Goal: Task Accomplishment & Management: Use online tool/utility

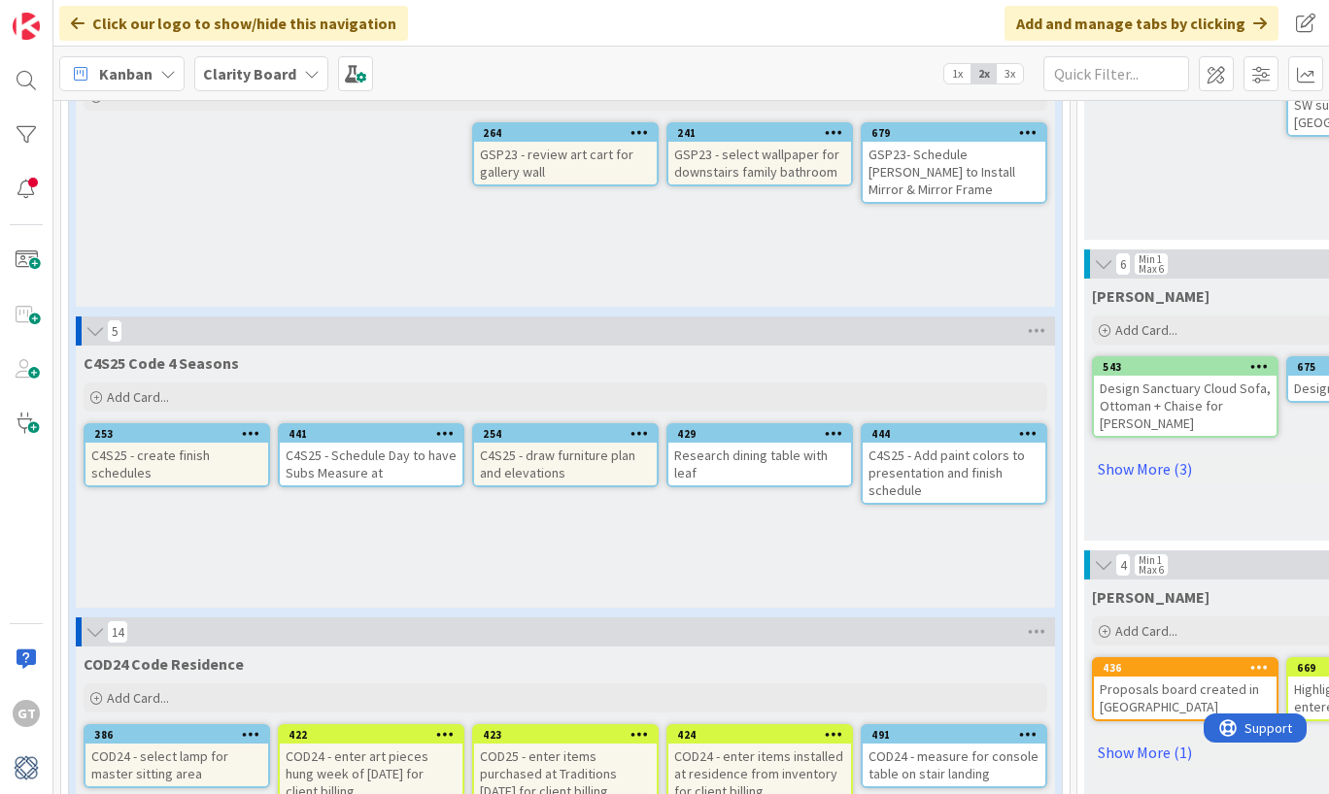
scroll to position [865, 0]
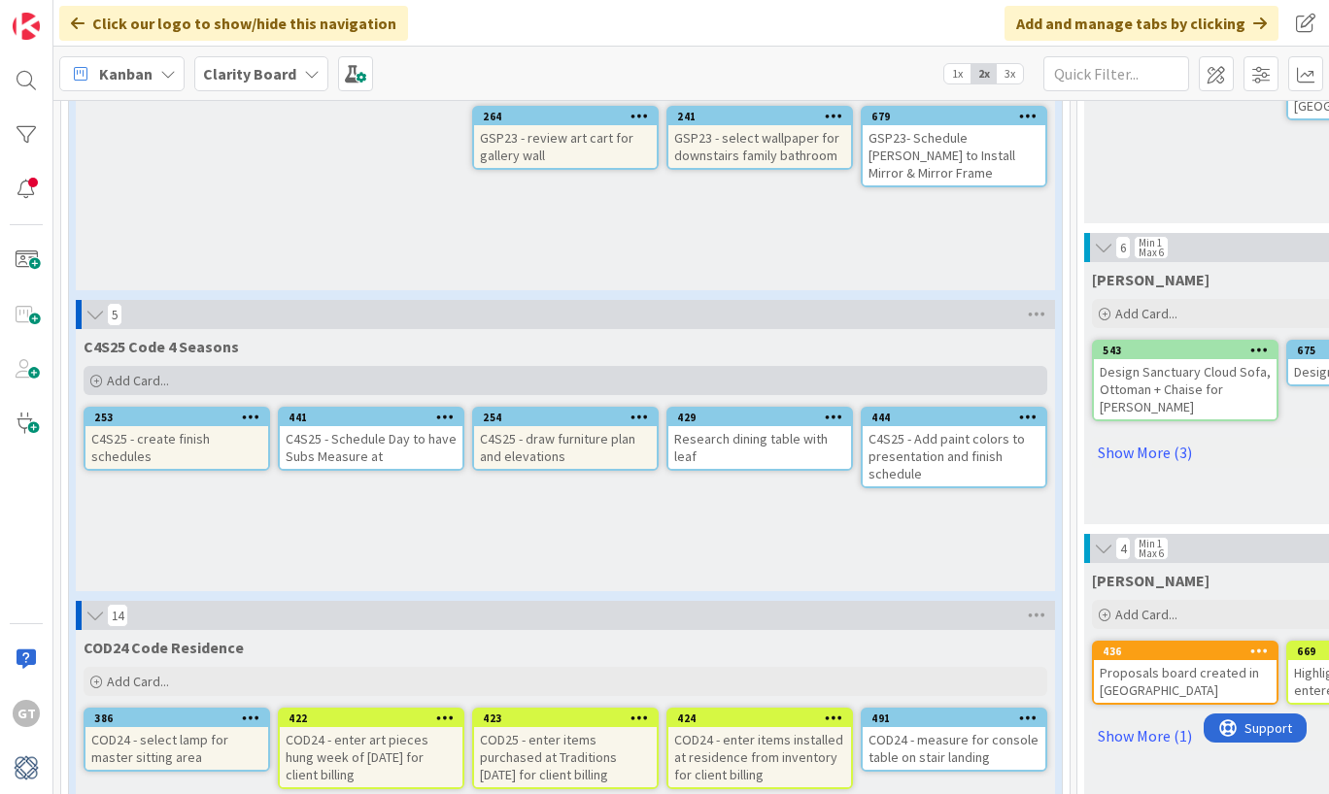
click at [94, 378] on icon at bounding box center [96, 382] width 12 height 12
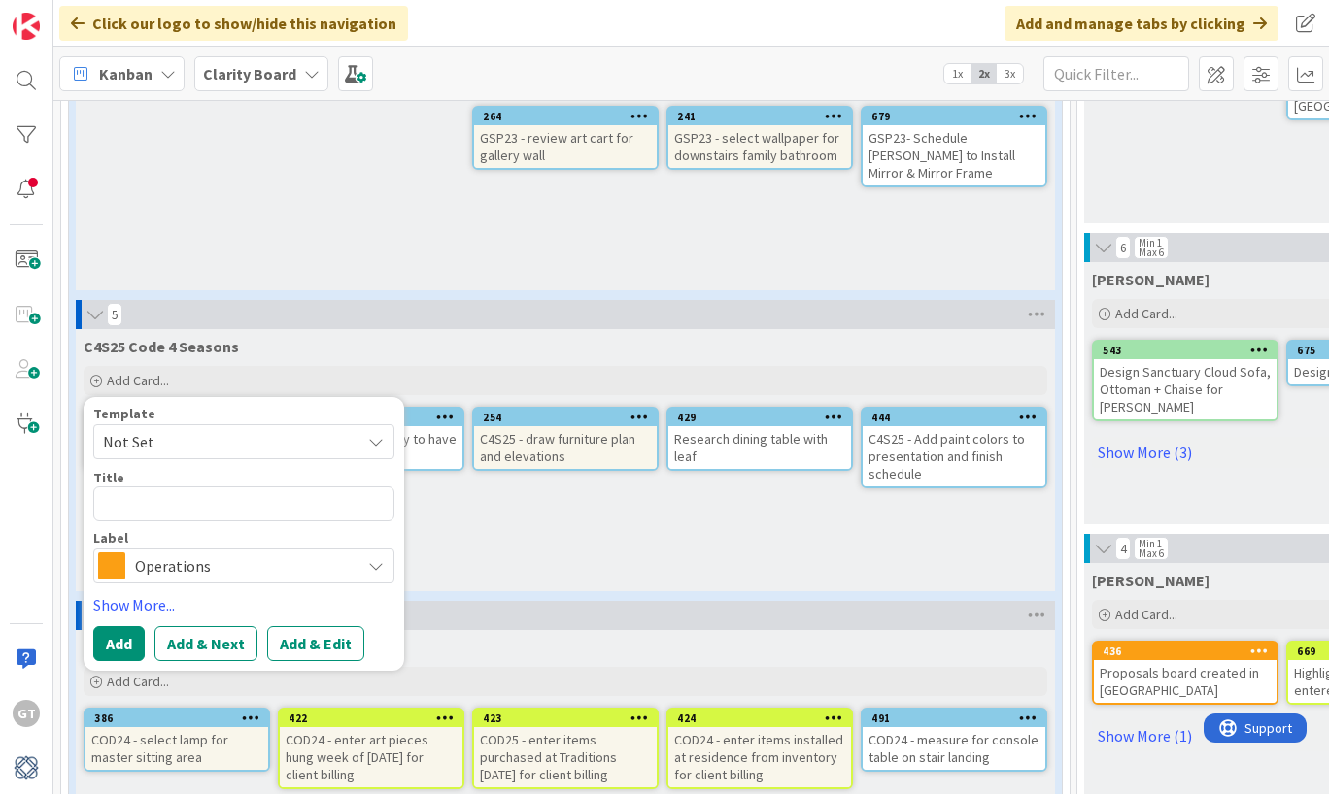
click at [211, 553] on span "Operations" at bounding box center [243, 566] width 216 height 27
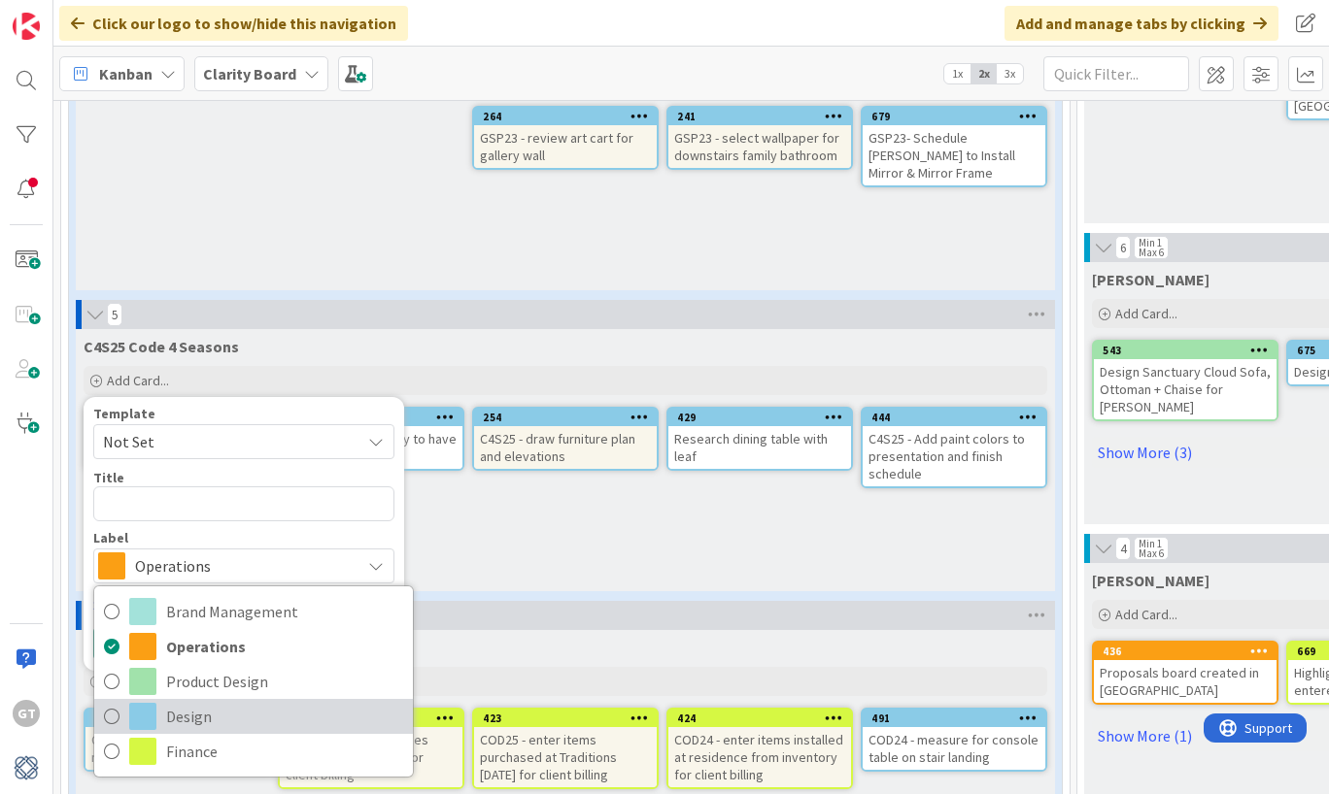
click at [116, 715] on icon at bounding box center [112, 716] width 16 height 29
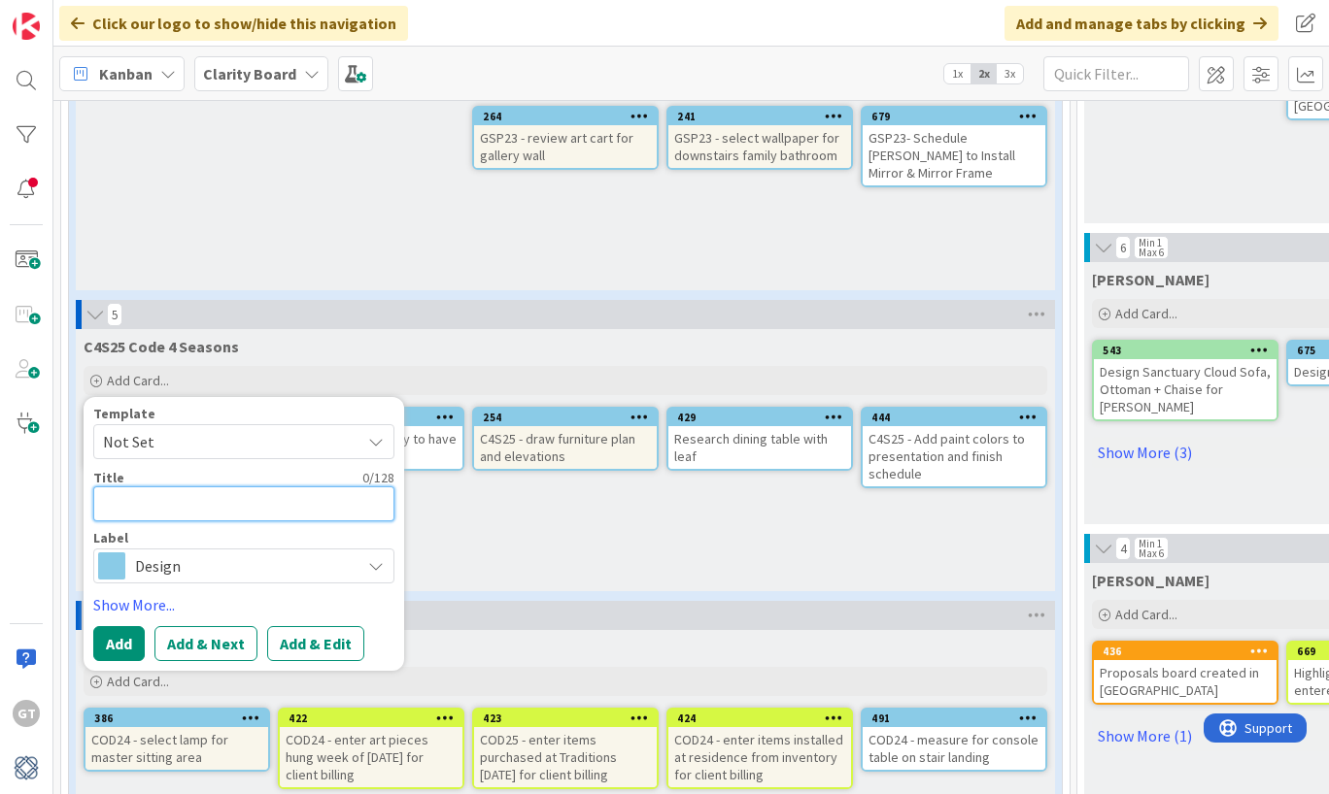
click at [162, 517] on textarea at bounding box center [243, 504] width 301 height 35
click at [417, 583] on div "C4S25 Code 4 Seasons Add Card... Template Not Set Title 0 / 128 Label Design Br…" at bounding box center [565, 460] width 979 height 262
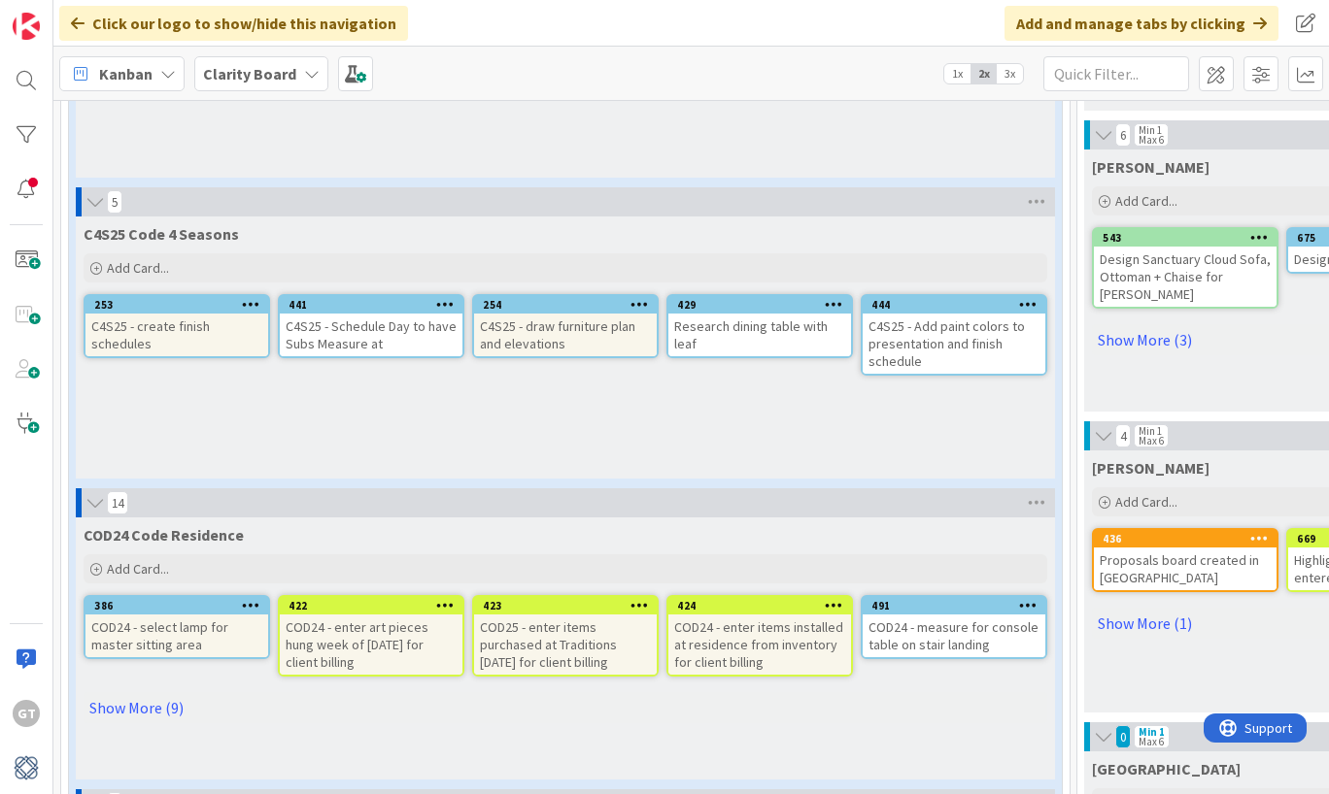
scroll to position [1000, 1]
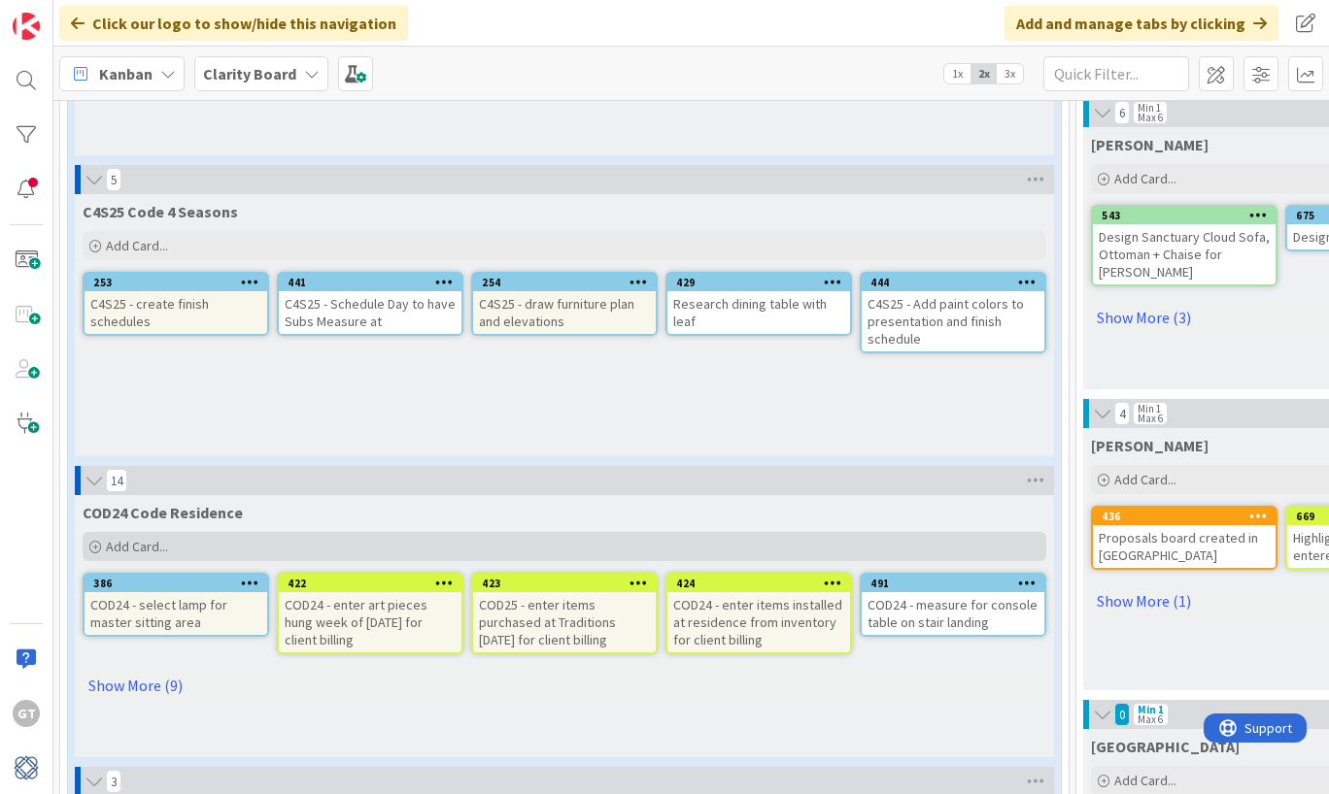
click at [96, 545] on icon at bounding box center [95, 548] width 12 height 12
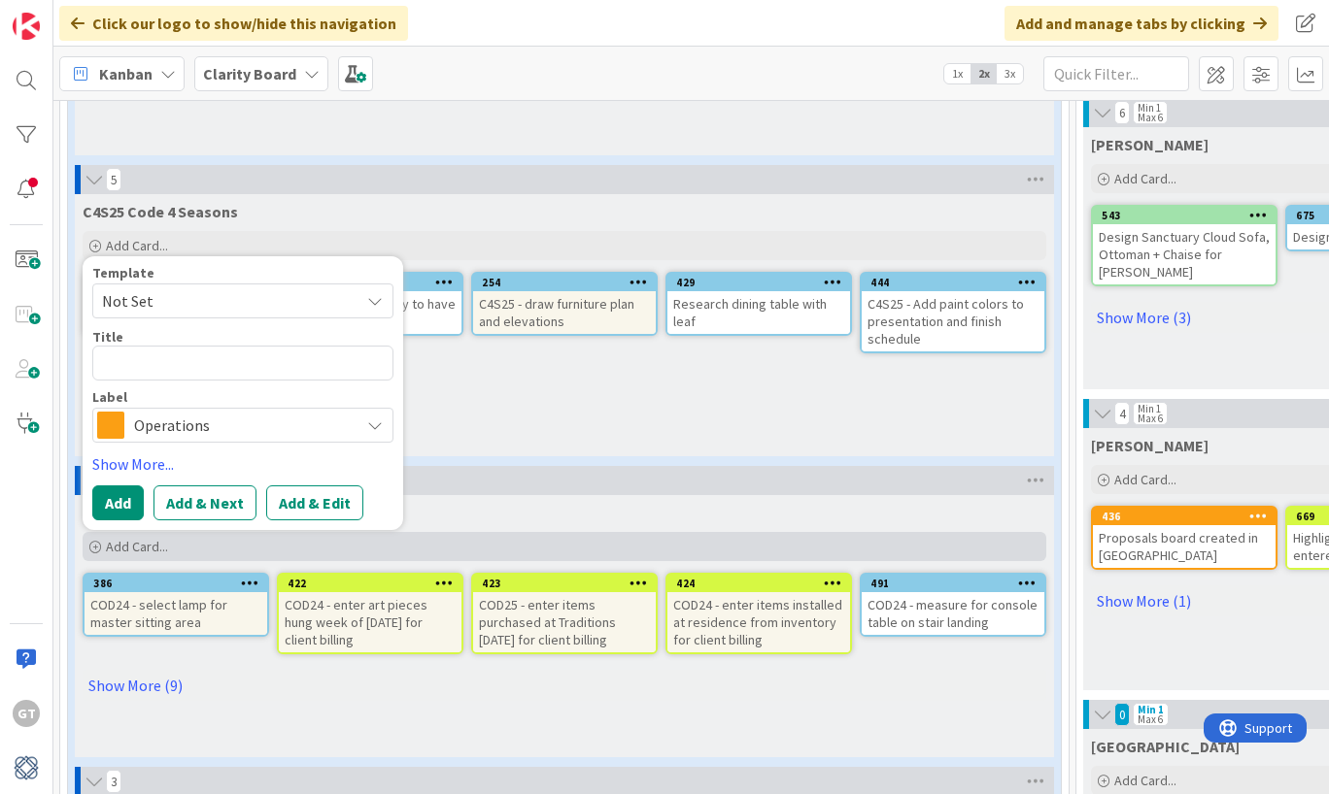
type textarea "x"
type textarea "C"
type textarea "x"
type textarea "Co"
type textarea "x"
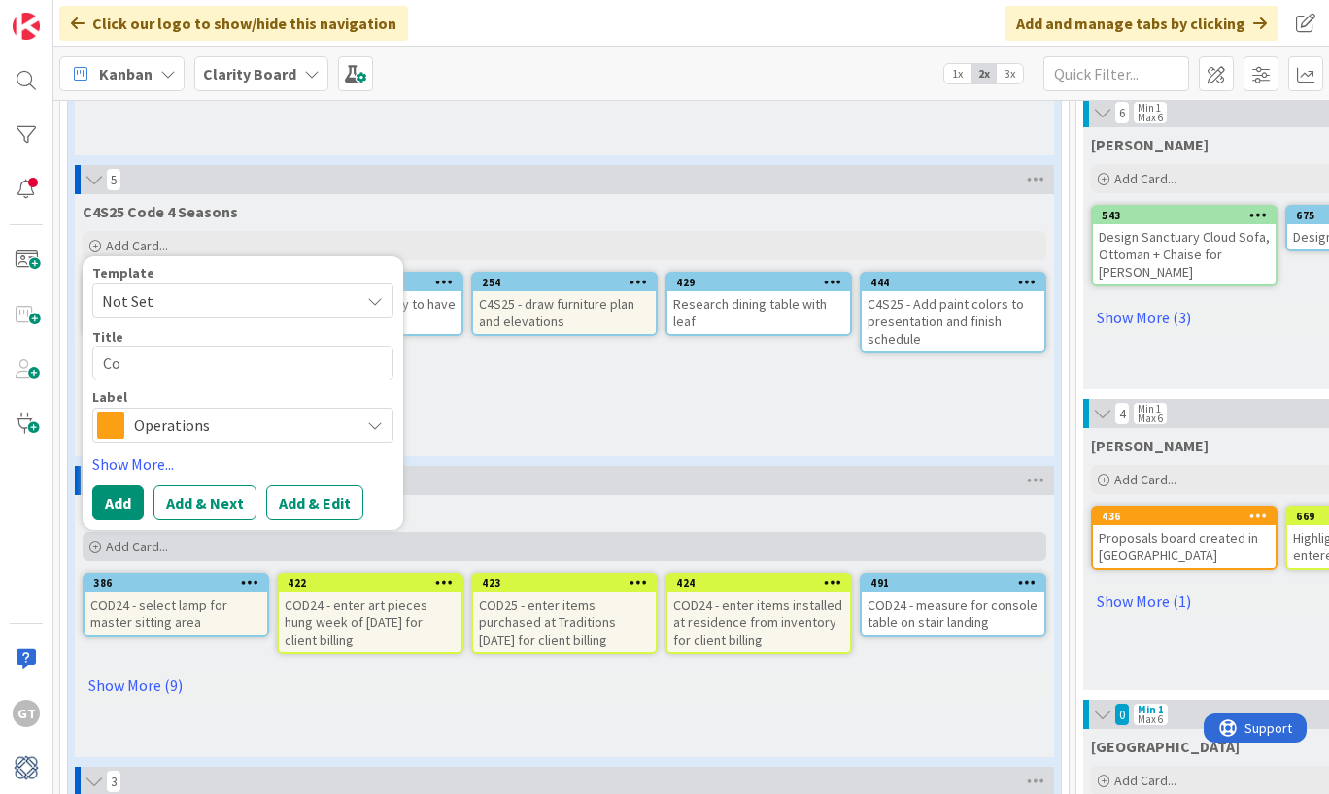
type textarea "Cod"
type textarea "x"
type textarea "Code"
type textarea "x"
type textarea "Code"
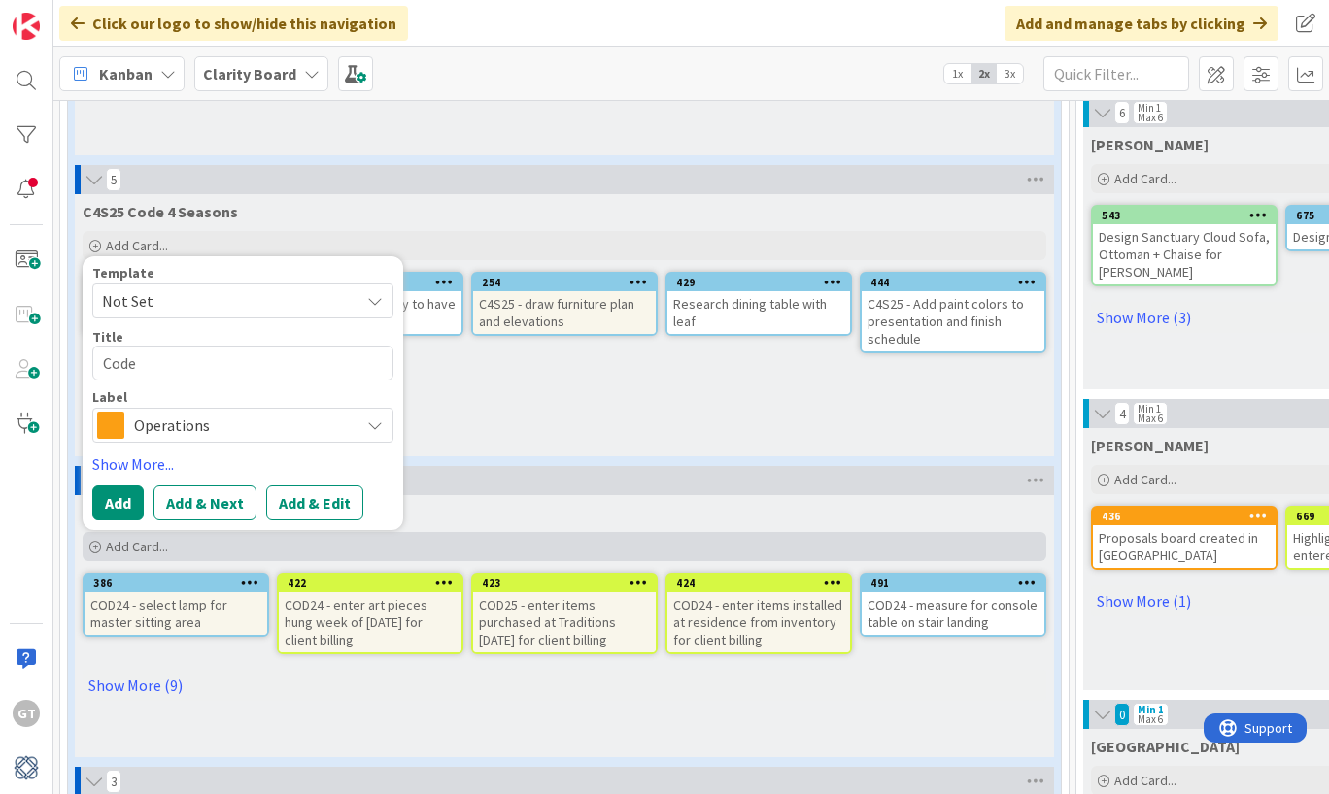
type textarea "x"
type textarea "Code"
type textarea "x"
type textarea "Code2"
type textarea "x"
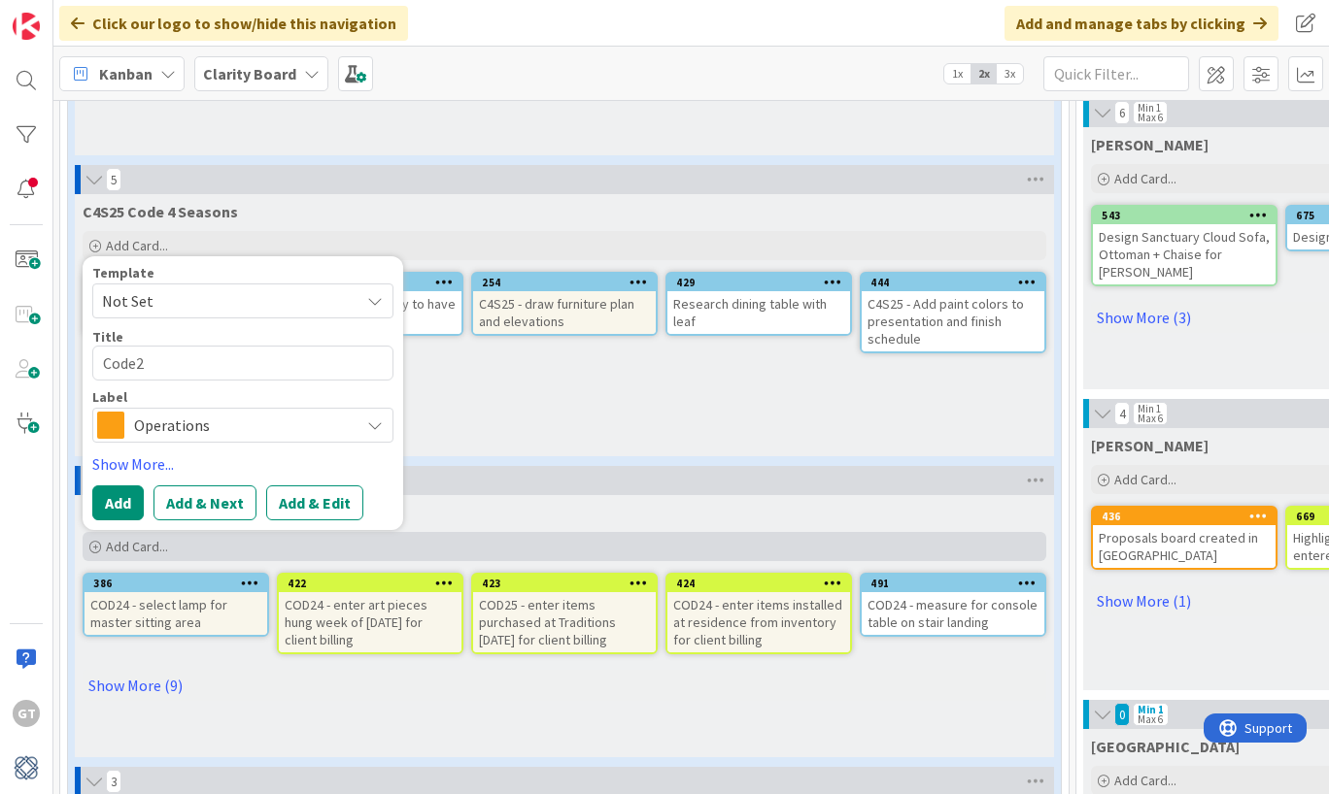
type textarea "Code24"
type textarea "x"
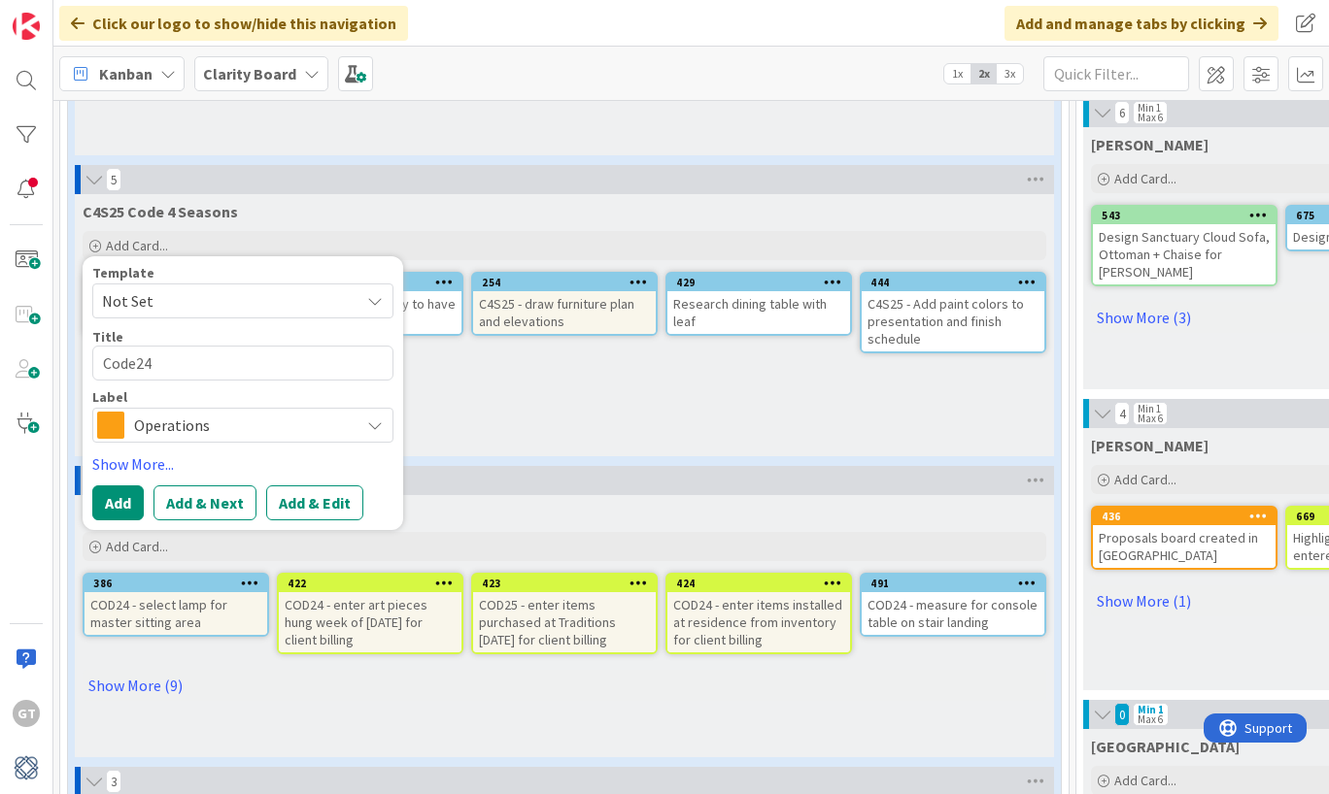
type textarea "Code24"
click at [199, 422] on span "Operations" at bounding box center [242, 425] width 216 height 27
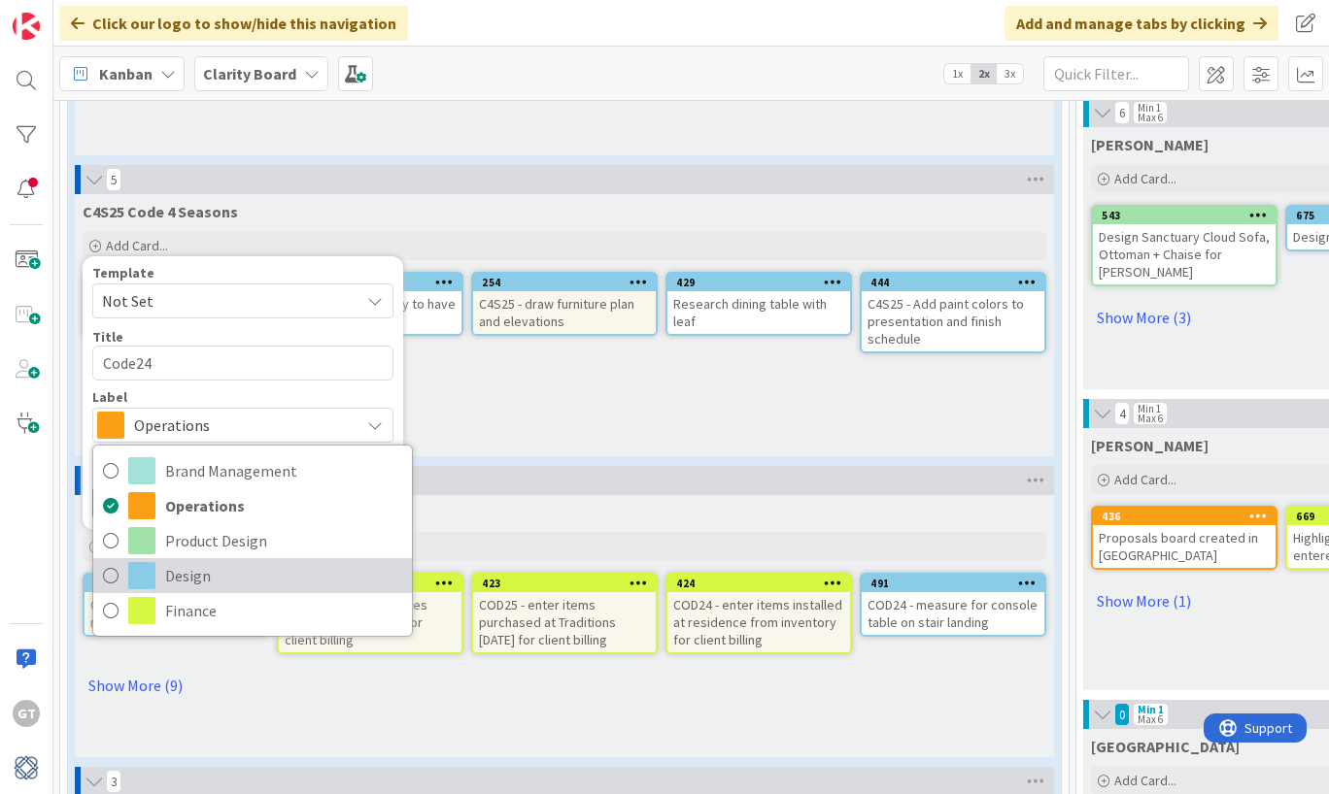
click at [110, 576] on icon at bounding box center [111, 575] width 16 height 29
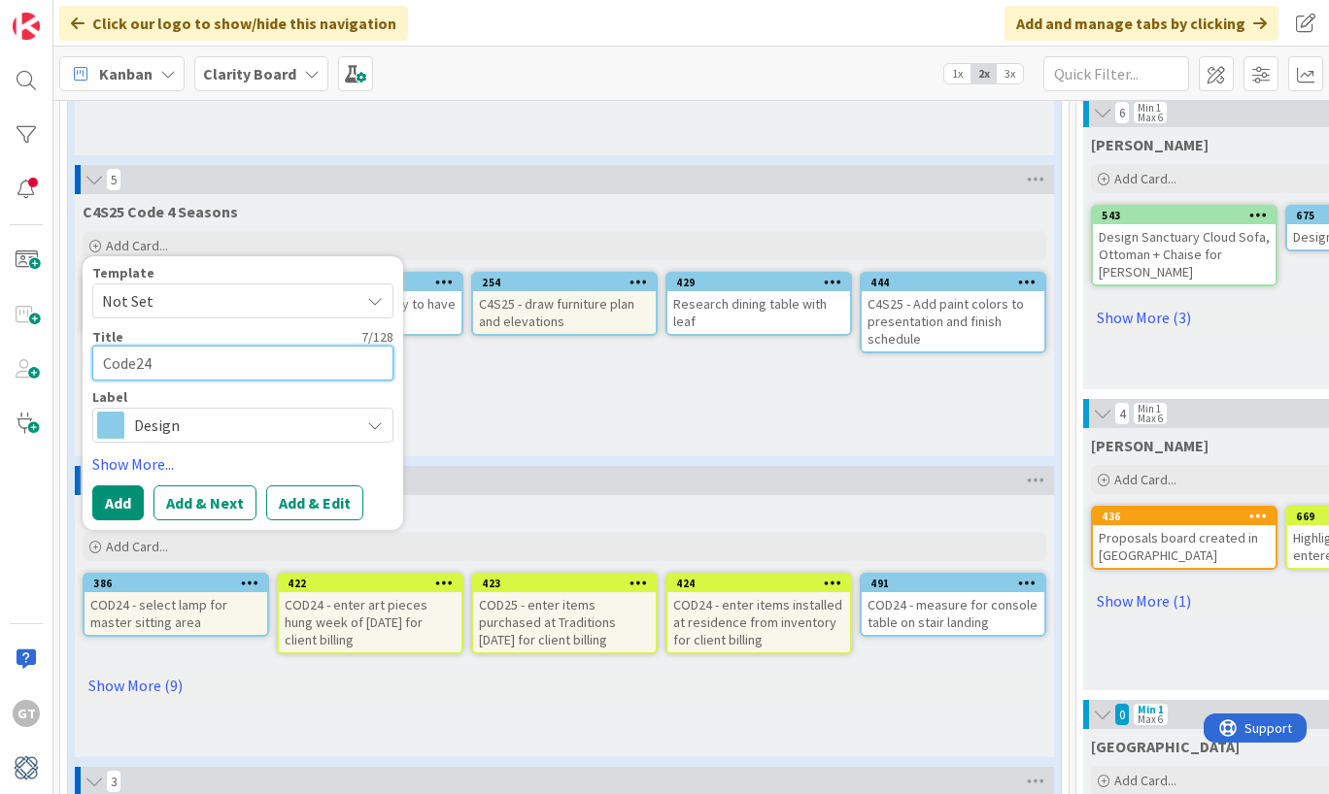
click at [200, 364] on textarea "Code24" at bounding box center [242, 363] width 301 height 35
type textarea "x"
type textarea "Code24"
type textarea "x"
type textarea "Code24-"
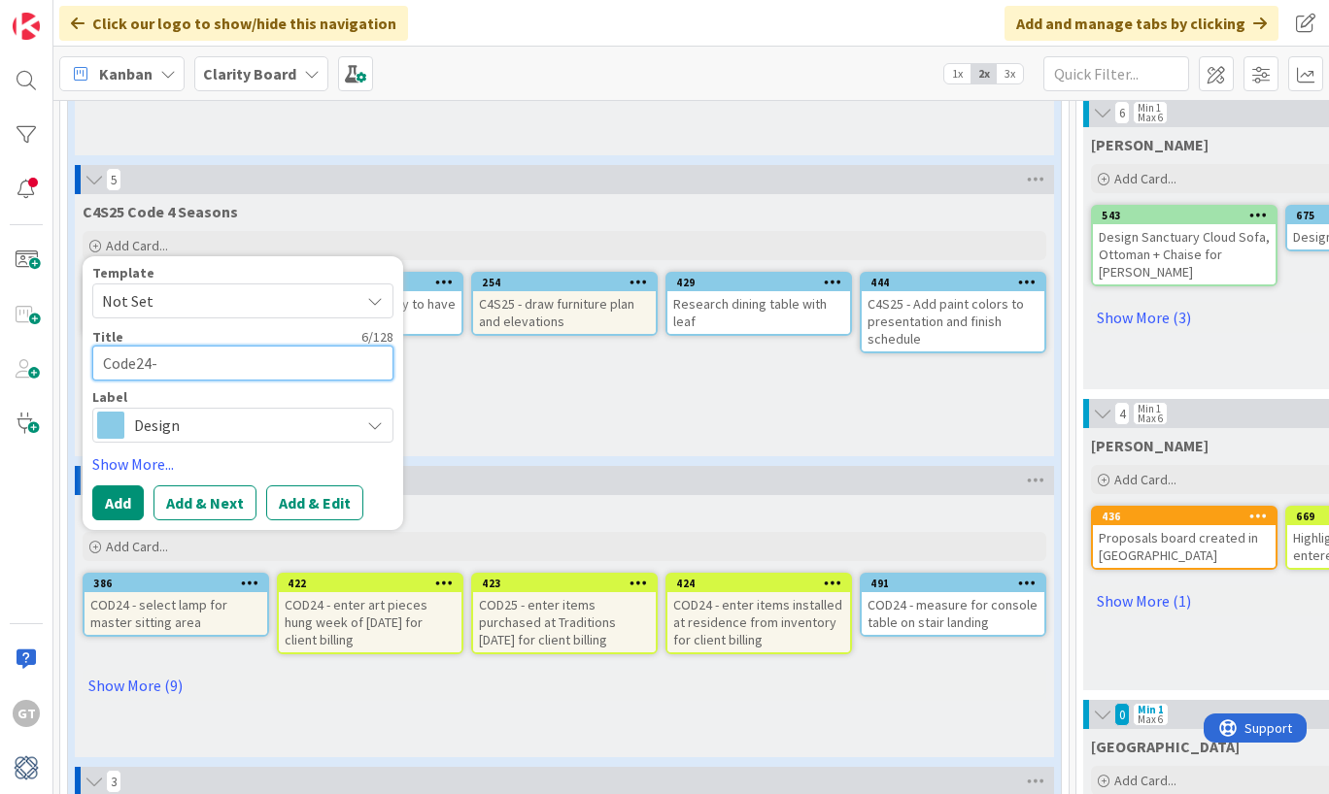
type textarea "x"
type textarea "Code24-"
type textarea "x"
type textarea "Code24- D"
type textarea "x"
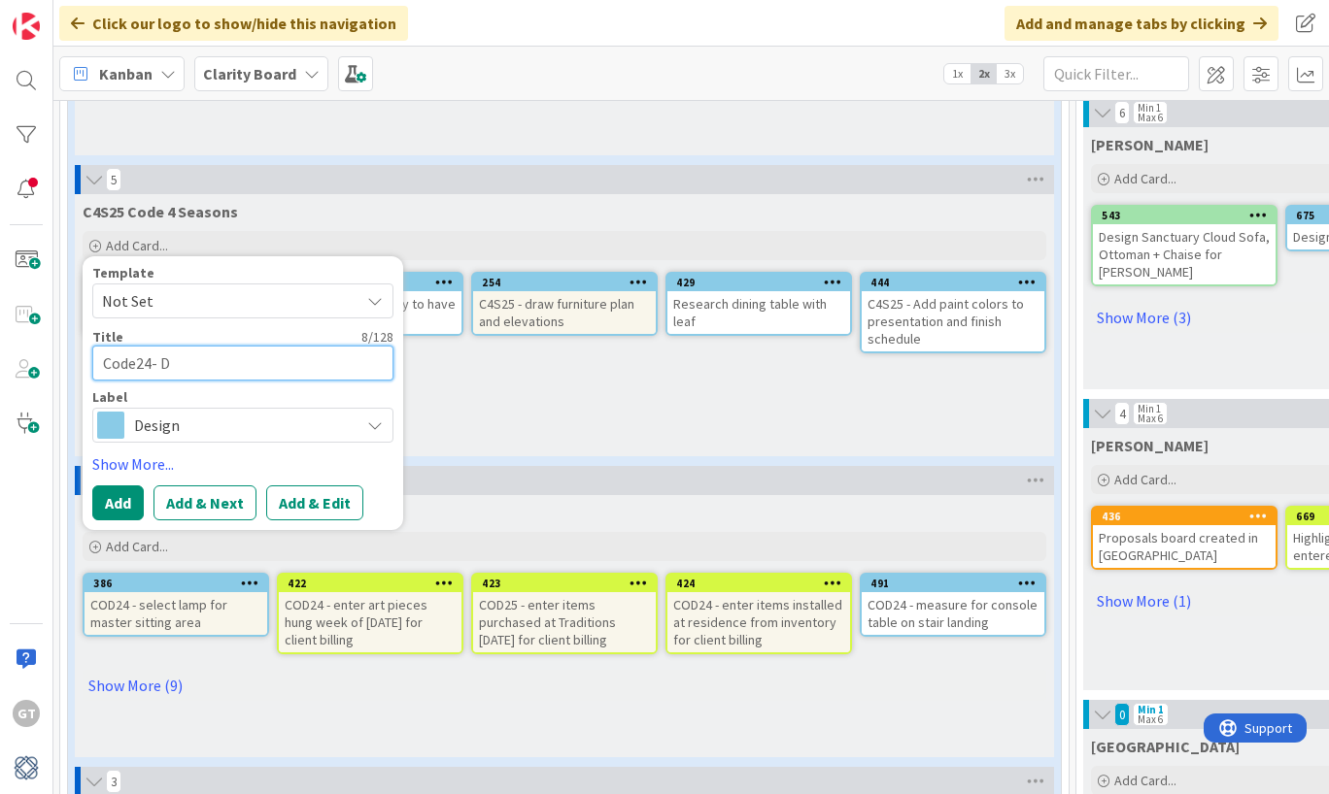
type textarea "Code24- De"
type textarea "x"
type textarea "Code24- Des"
type textarea "x"
type textarea "Code24- Desi"
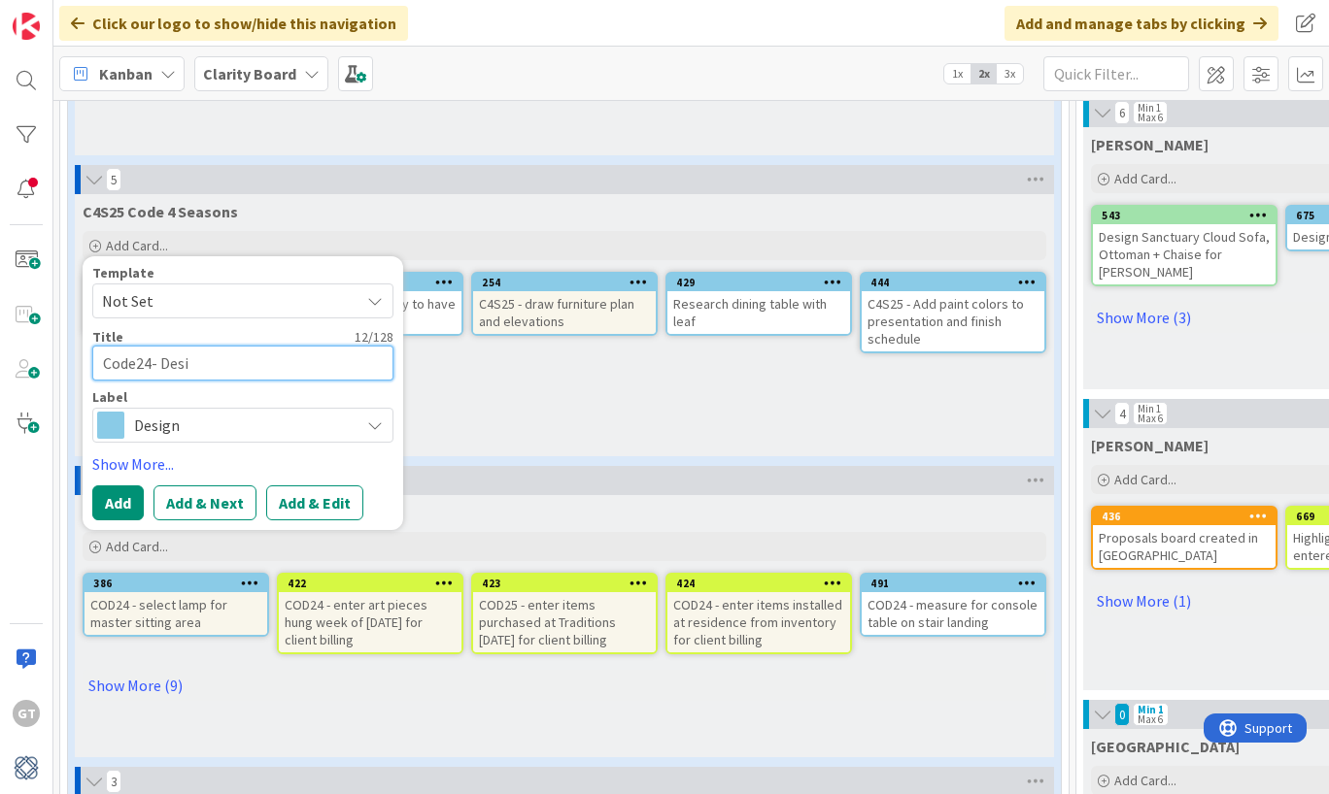
type textarea "x"
type textarea "Code24- Desig"
type textarea "x"
type textarea "Code24- Design"
type textarea "x"
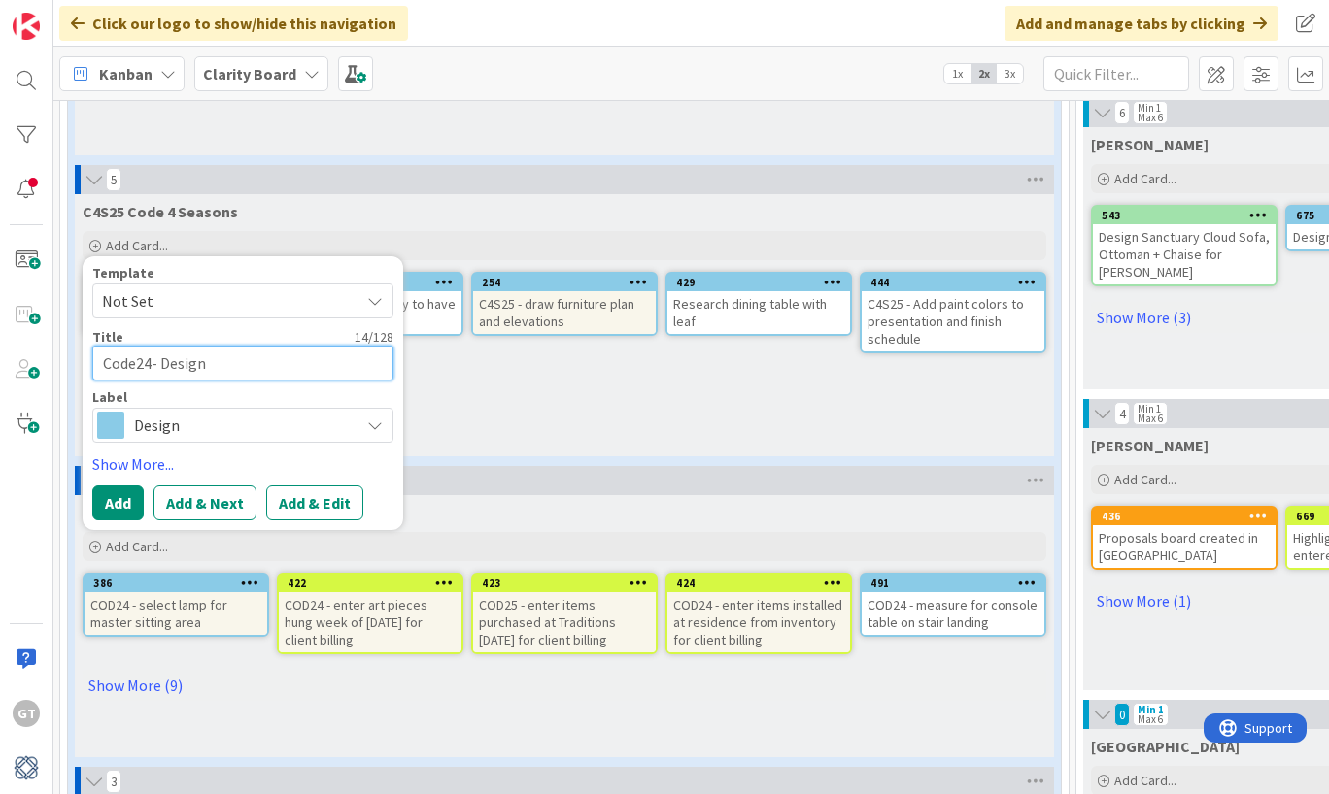
type textarea "Code24- Design"
type textarea "x"
type textarea "Code24- Design ("
type textarea "x"
type textarea "Code24- Design (2"
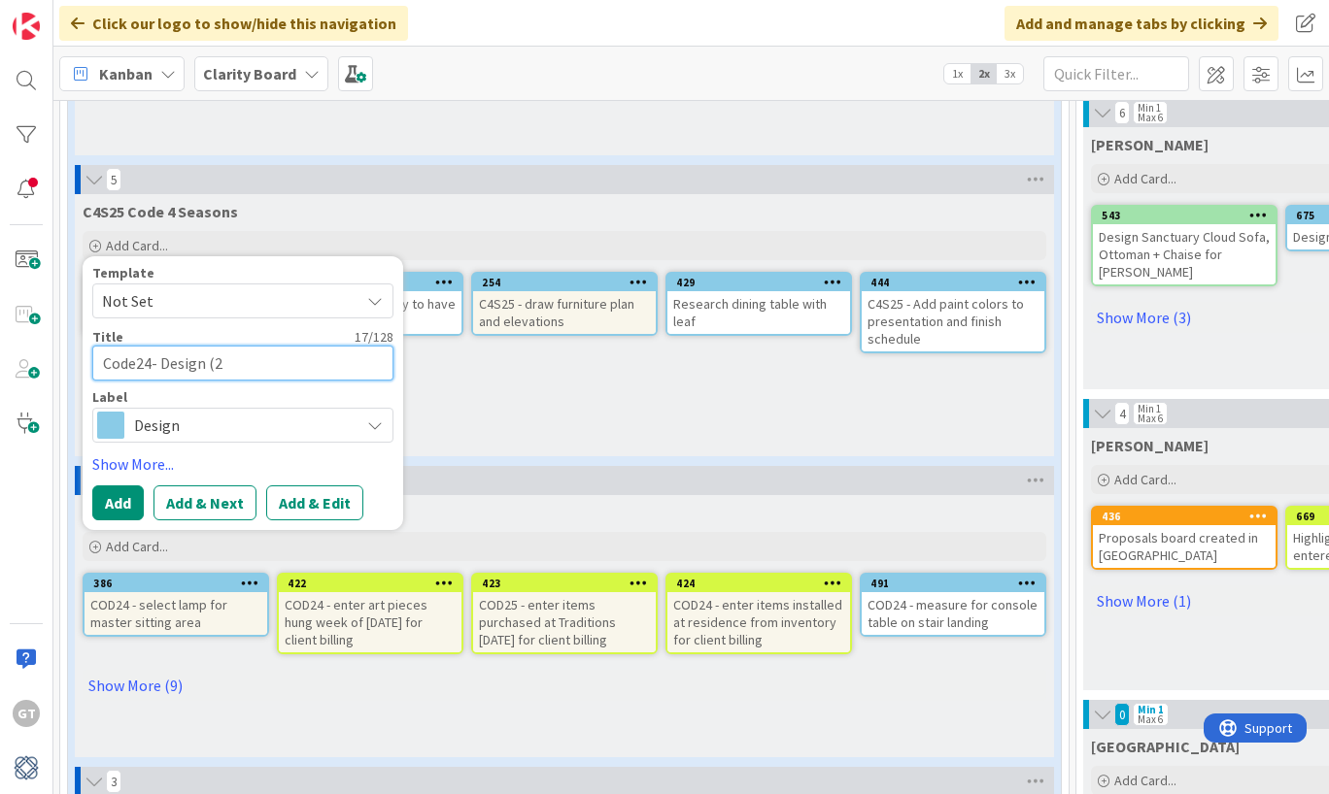
type textarea "x"
type textarea "Code24- Design (2)"
type textarea "x"
type textarea "Code24- Design (2)"
type textarea "x"
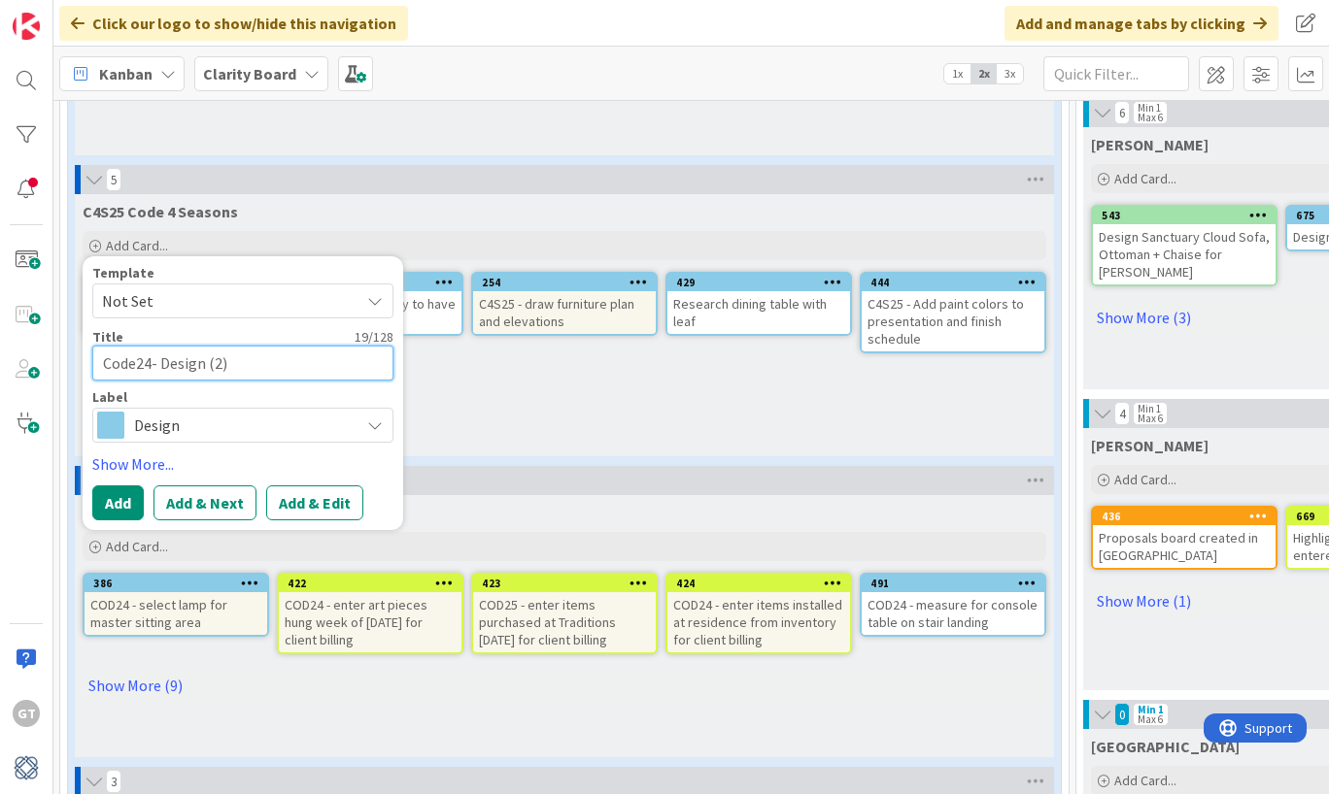
type textarea "Code24- Design (2) A"
type textarea "x"
type textarea "Code24- Design (2) Ad"
type textarea "x"
type textarea "Code24- Design (2) Add"
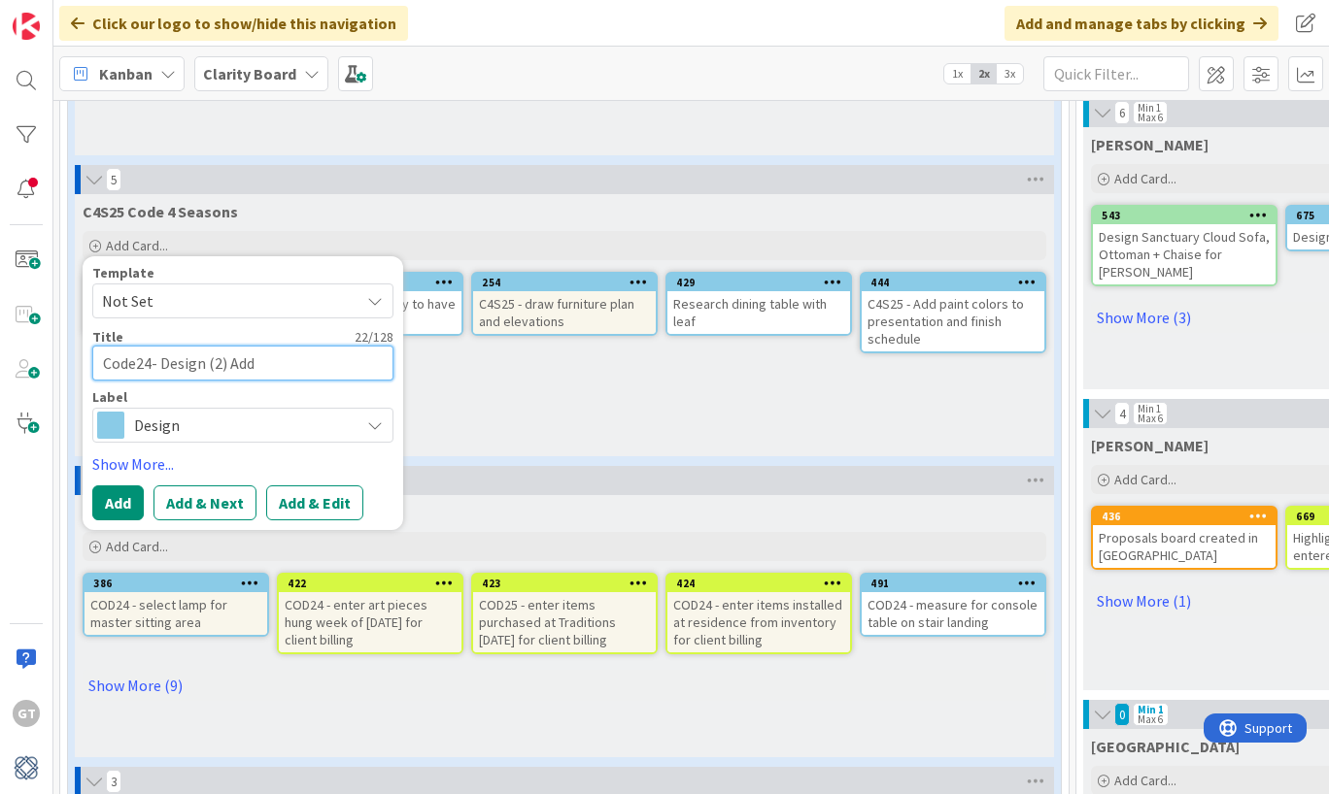
type textarea "x"
type textarea "Code24- Design (2) Addi"
type textarea "x"
type textarea "Code24- Design (2) Addit"
type textarea "x"
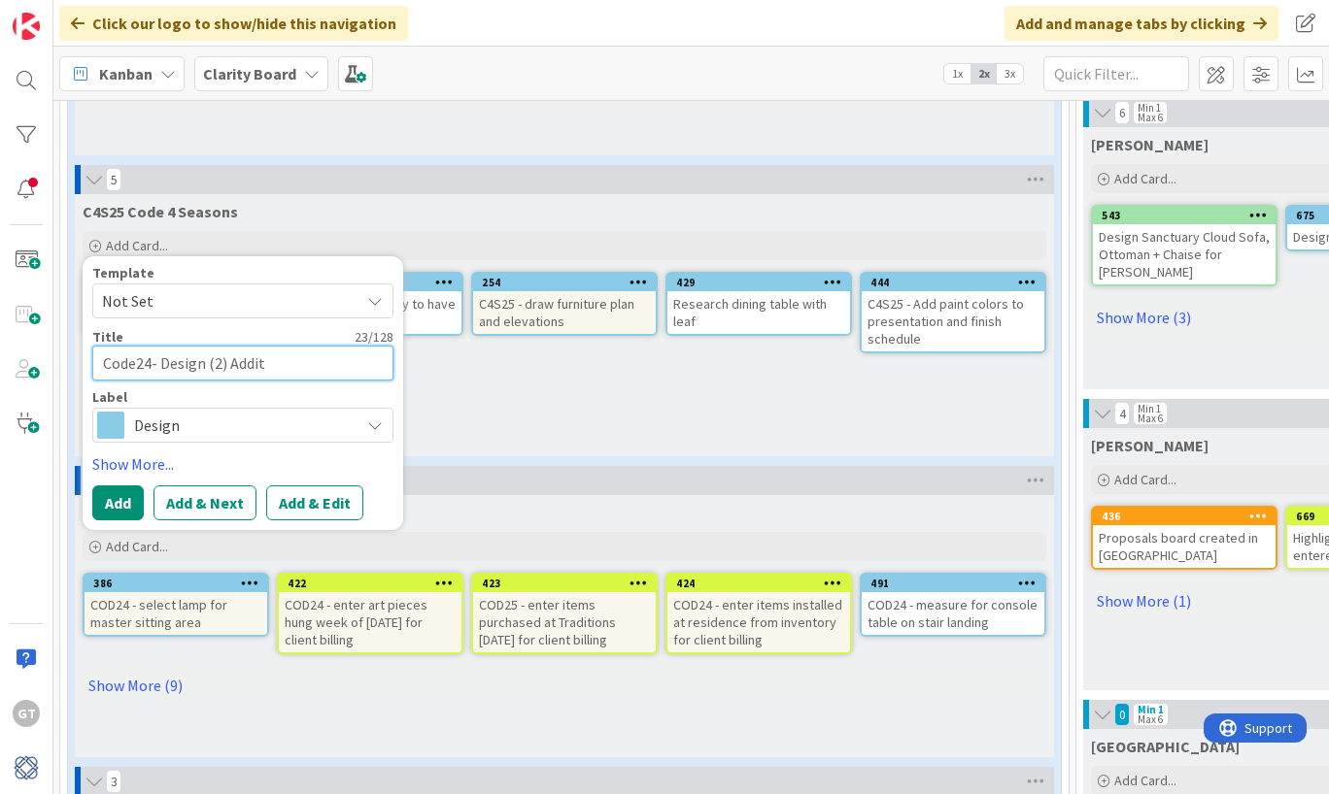
type textarea "Code24- Design (2) [PERSON_NAME]"
type textarea "x"
type textarea "Code24- Design (2) Additio"
type textarea "x"
type textarea "Code24- Design (2) Addition"
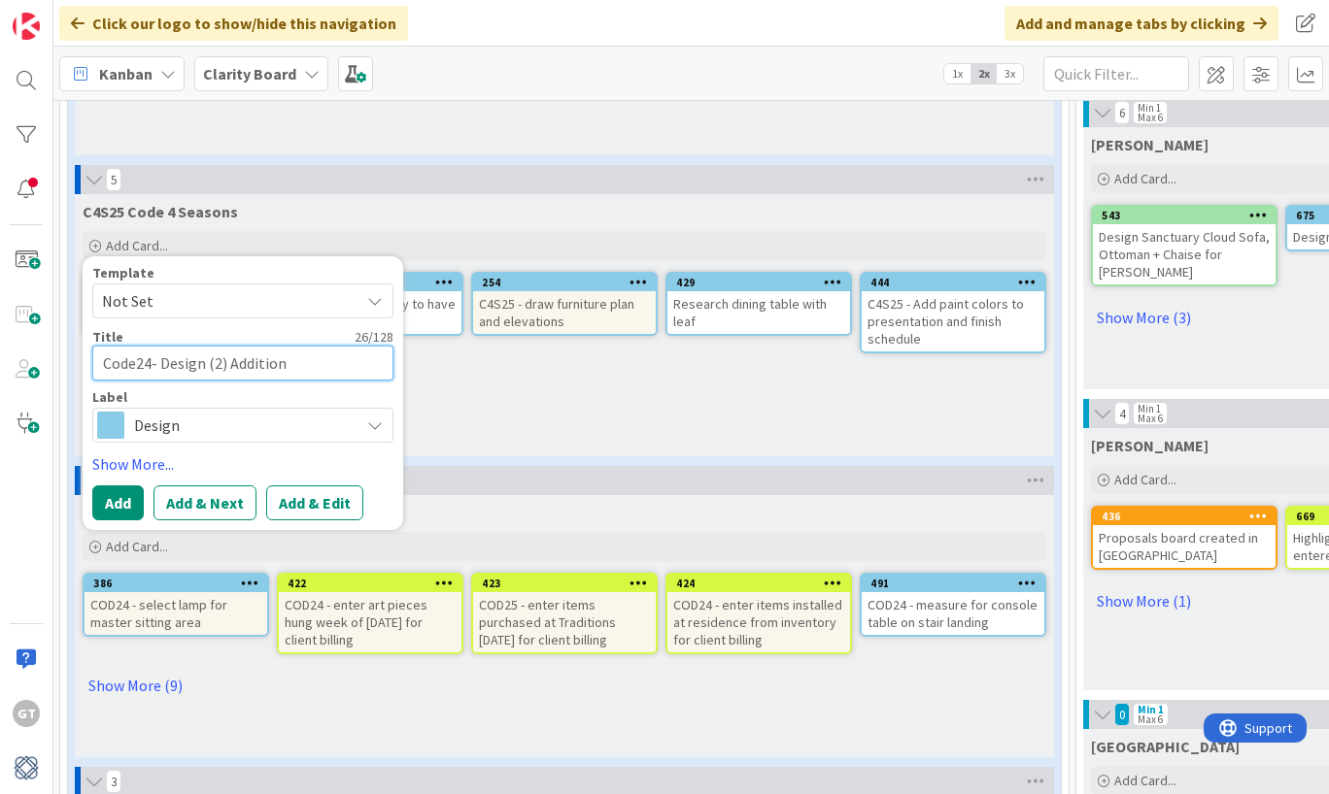
type textarea "x"
type textarea "Code24- Design (2) Additiona"
type textarea "x"
type textarea "Code24- Design (2) Additional"
type textarea "x"
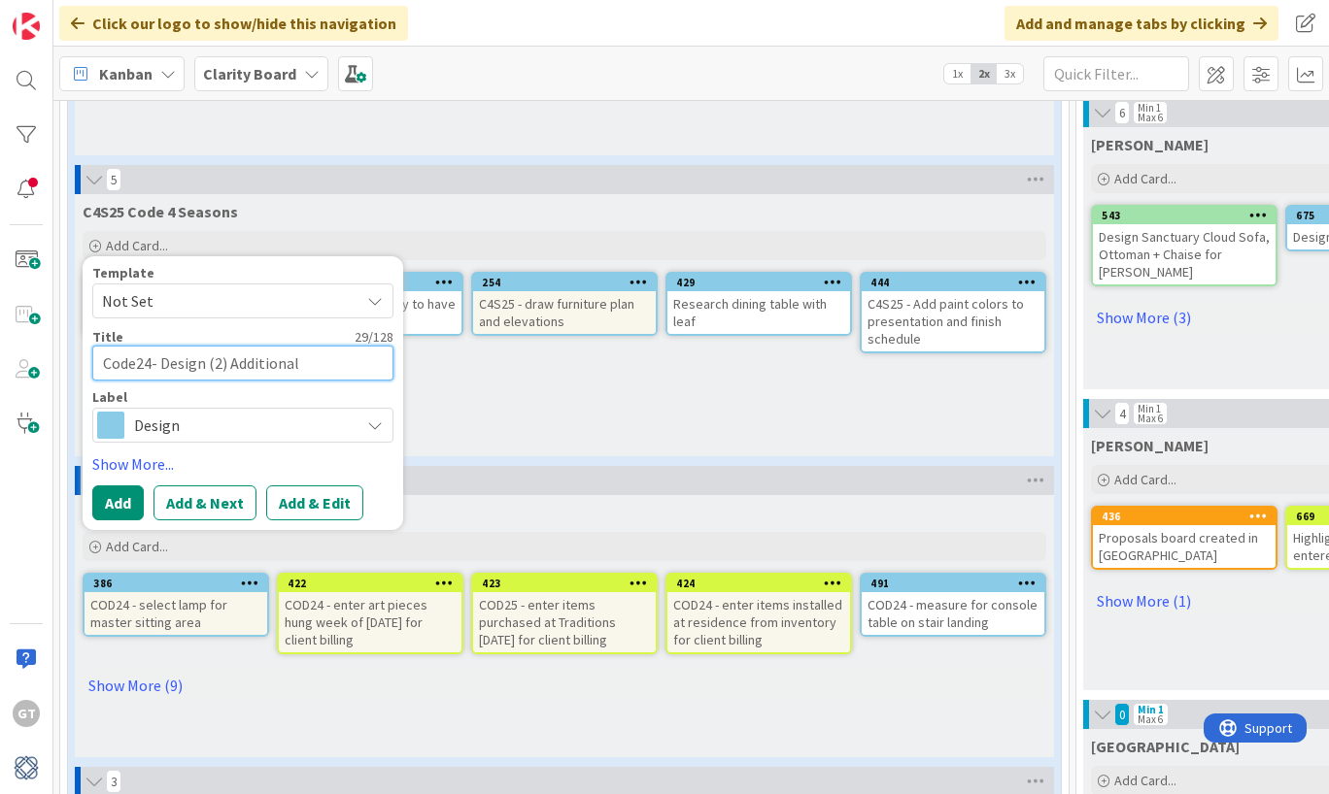
type textarea "Code24- Design (2) Additional"
type textarea "x"
type textarea "Code24- Design (2) Additional P"
type textarea "x"
type textarea "Code24- Design (2) Additional Pi"
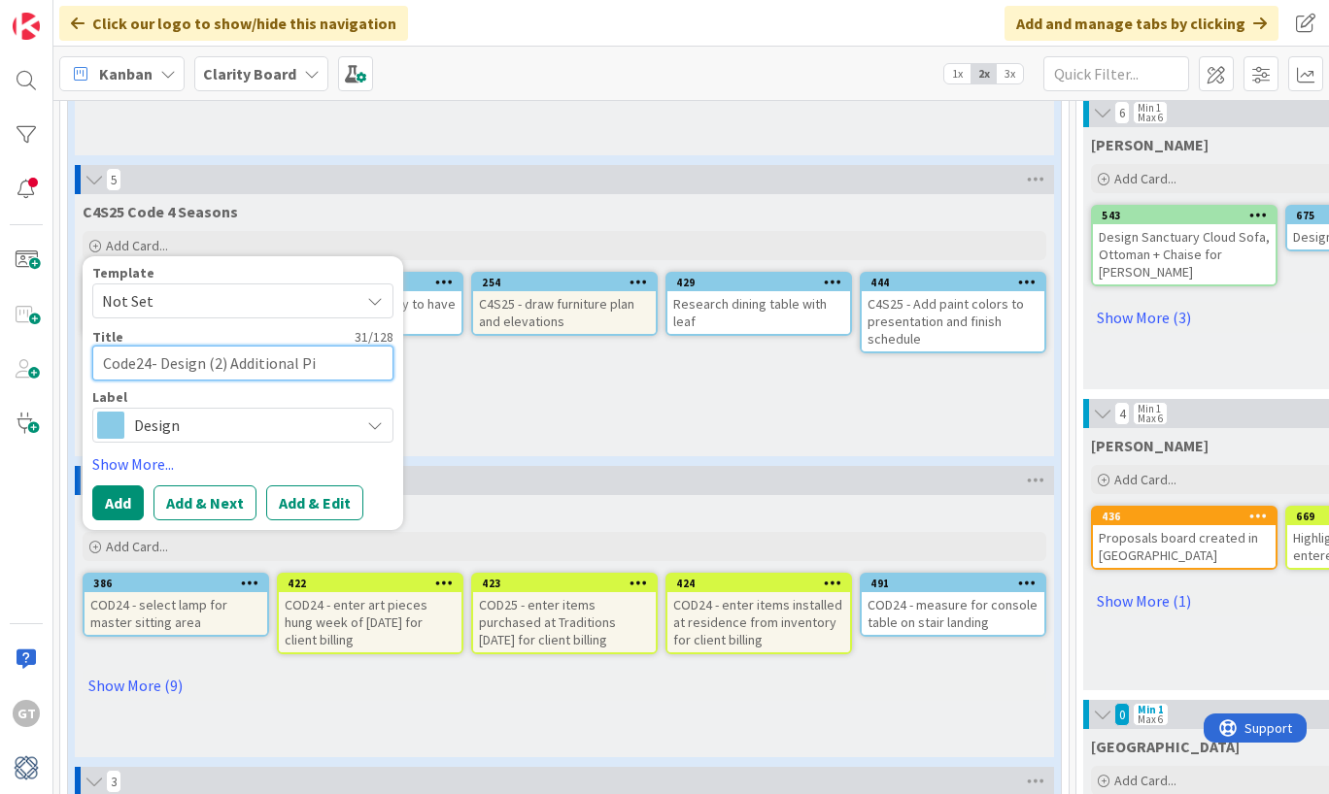
type textarea "x"
type textarea "Code24- Design (2) Additional Pil"
type textarea "x"
type textarea "Code24- Design (2) Additional Pill"
type textarea "x"
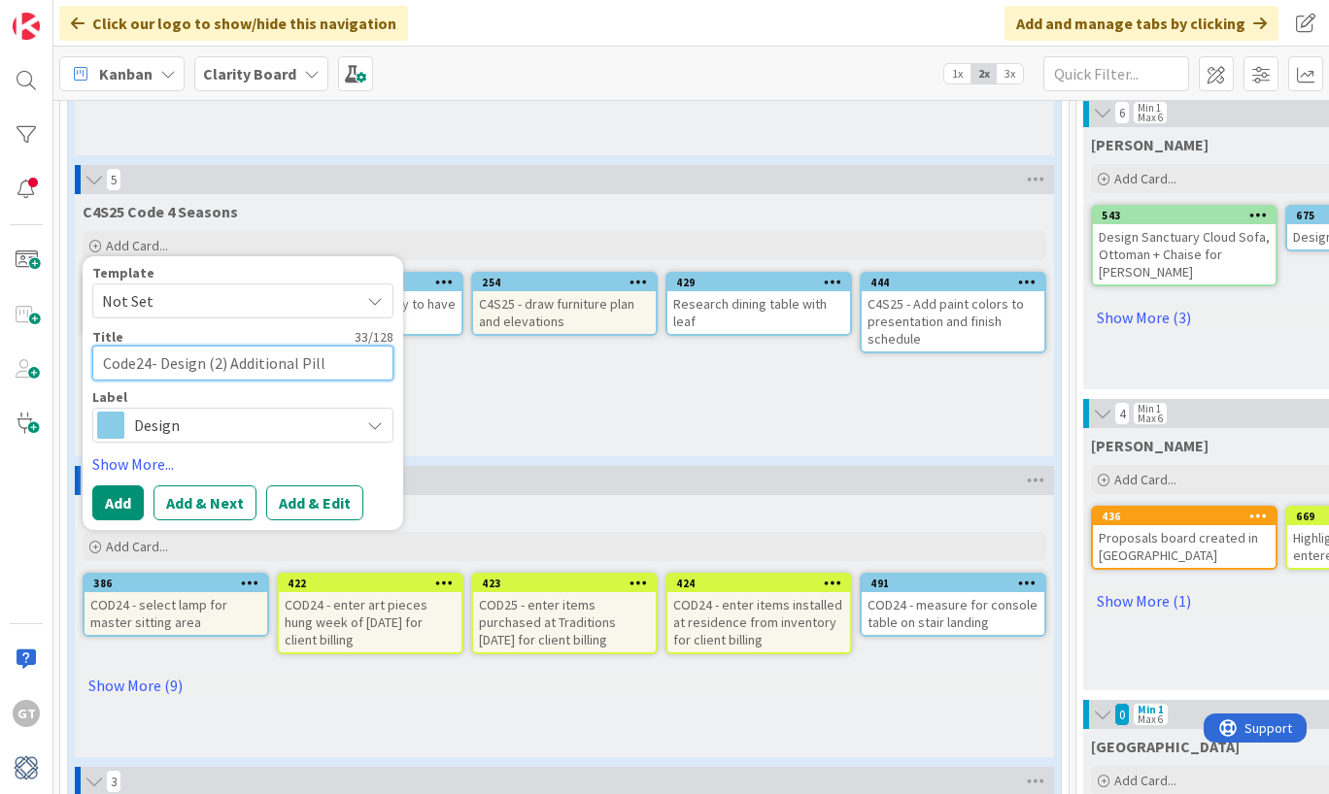
type textarea "Code24- Design (2) Additional Pillo"
type textarea "x"
type textarea "Code24- Design (2) Additional Pillow"
type textarea "x"
type textarea "Code24- Design (2) Additional Pillow"
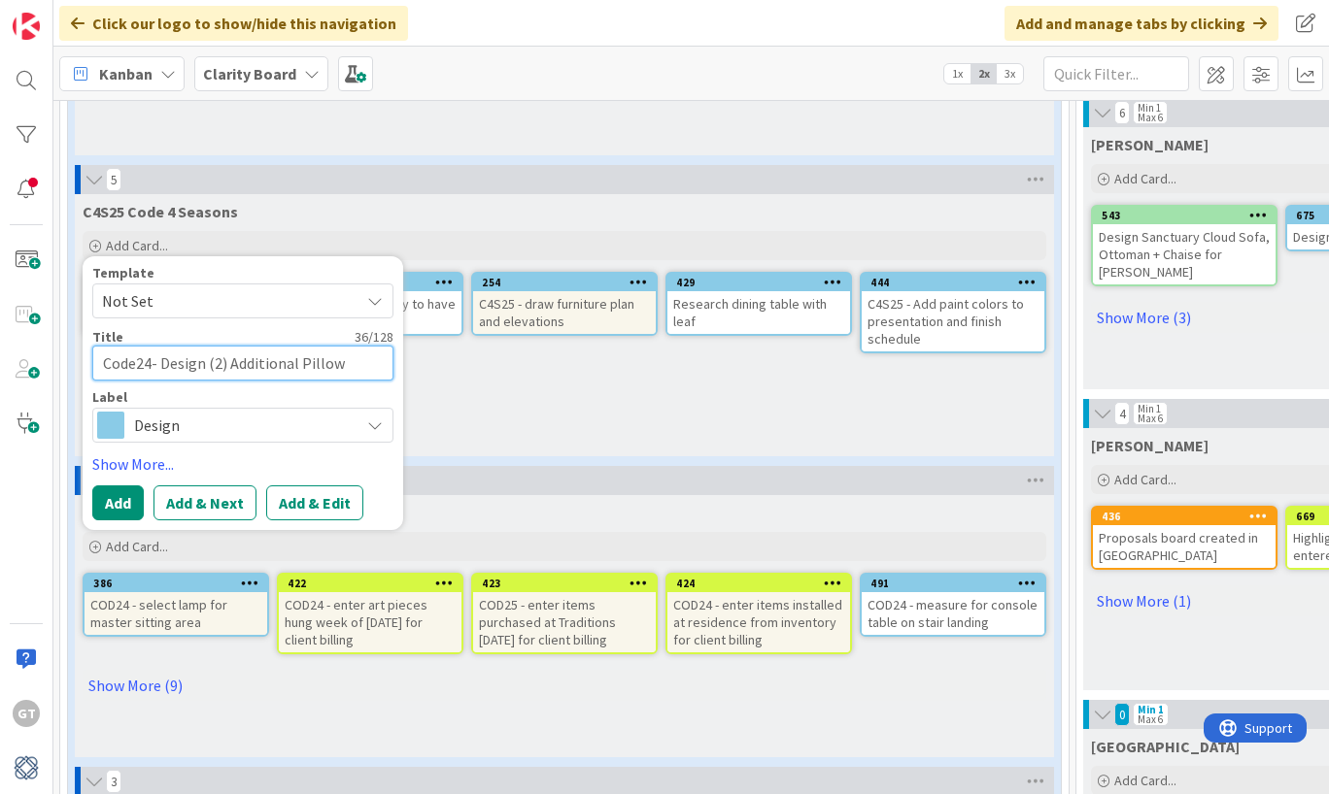
type textarea "x"
type textarea "Code24- Design (2) Additional Pillow f"
type textarea "x"
type textarea "Code24- Design (2) Additional Pillow fo"
type textarea "x"
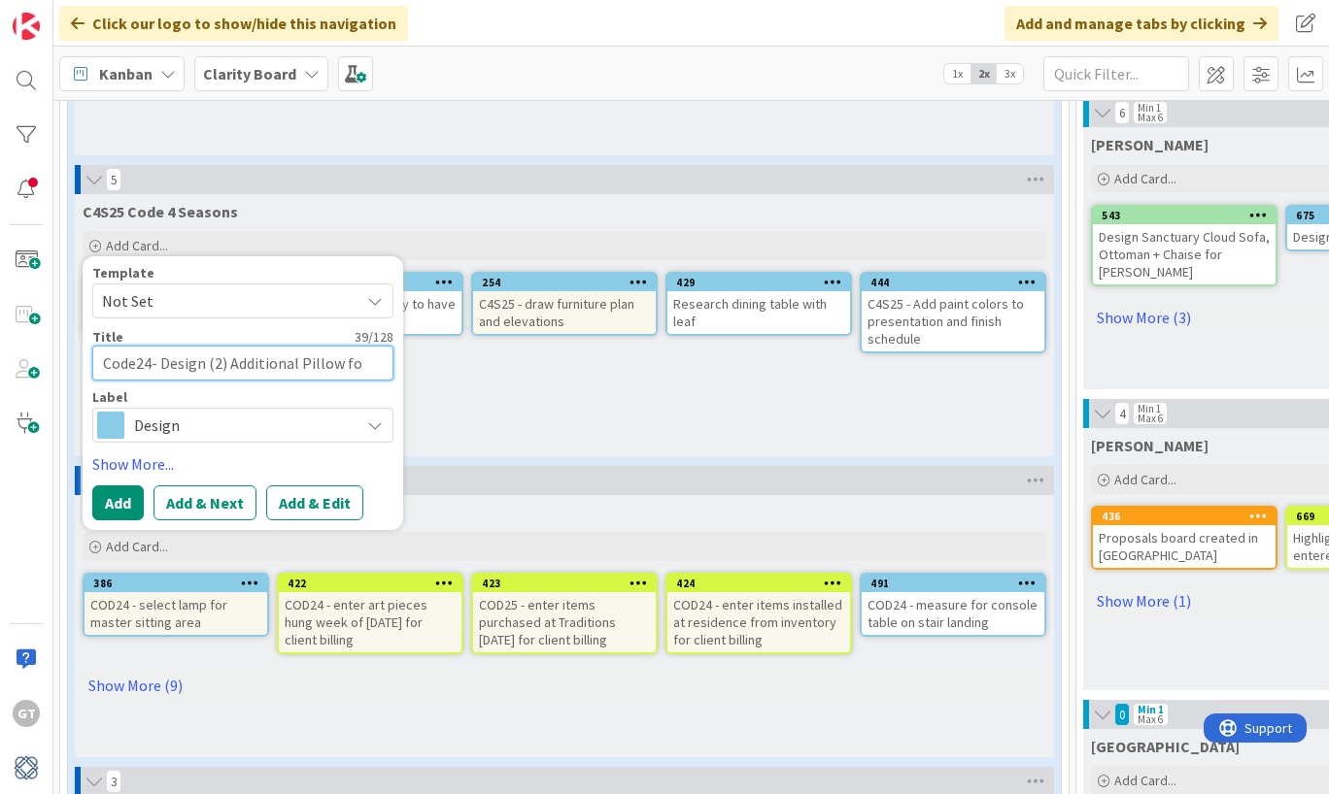
type textarea "Code24- Design (2) Additional Pillow f"
type textarea "x"
type textarea "Code24- Design (2) Additional Pillow"
type textarea "x"
type textarea "Code24- Design (2) Additional Pillow"
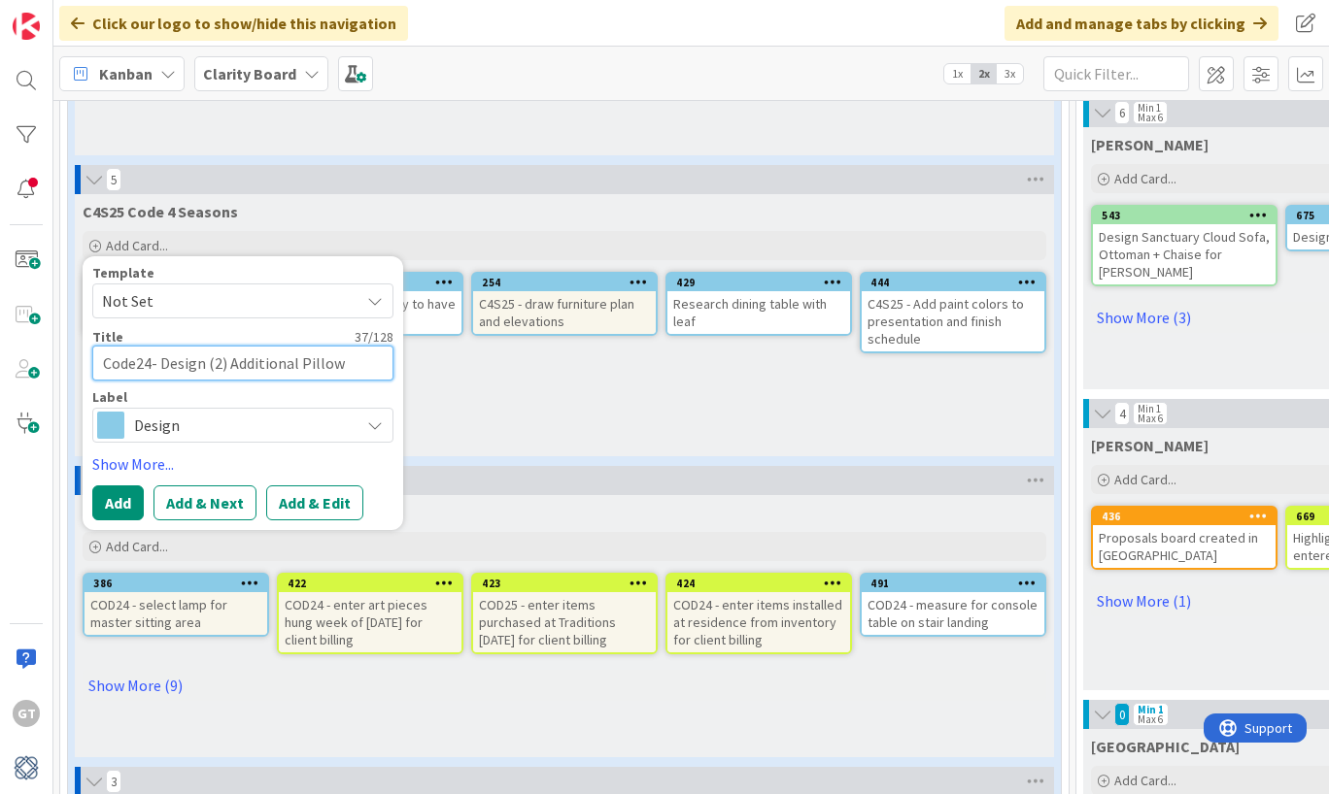
type textarea "x"
type textarea "Code24- Design (2) Additional Pillows"
type textarea "x"
type textarea "Code24- Design (2) Additional Pillows"
type textarea "x"
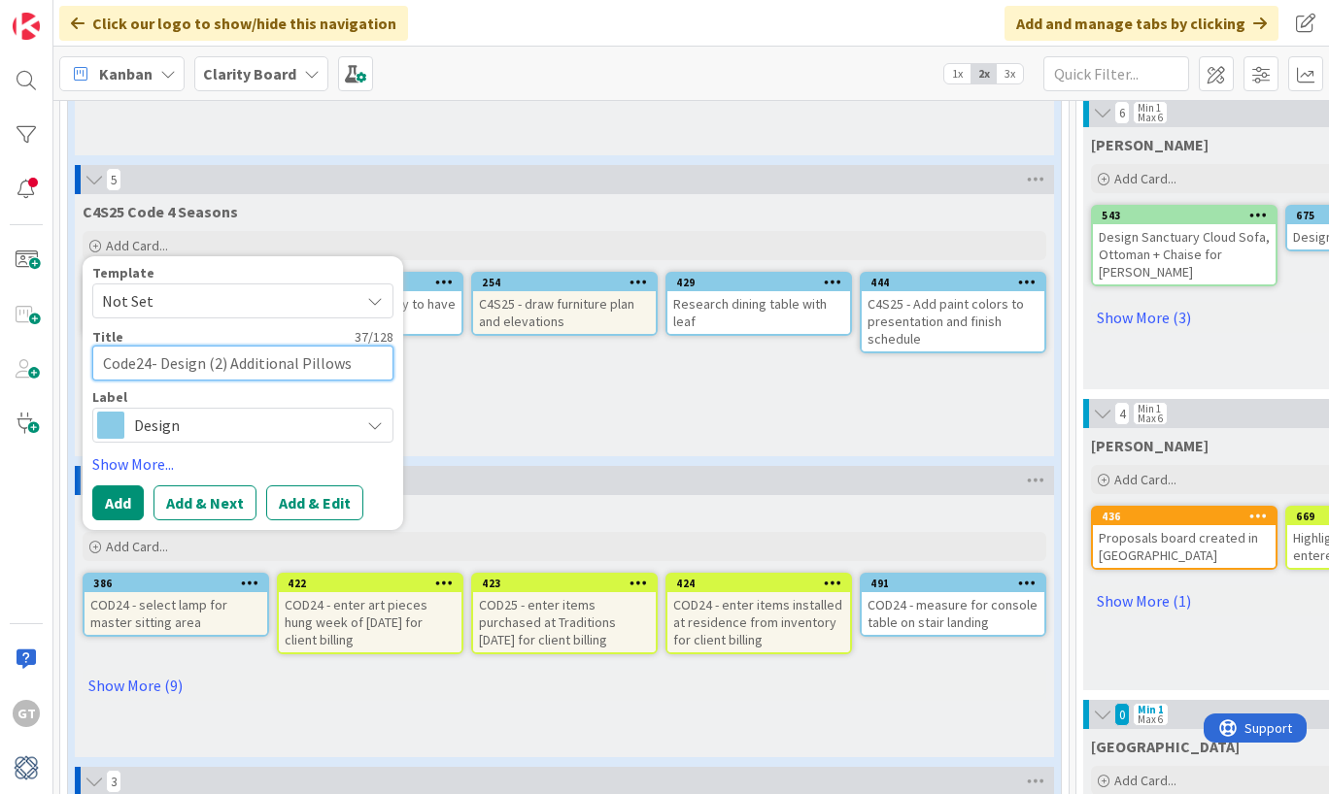
type textarea "Code24- Design (2) Additional Pillows f"
type textarea "x"
type textarea "Code24- Design (2) Additional Pillows fo"
type textarea "x"
type textarea "Code24- Design (2) Additional Pillows for"
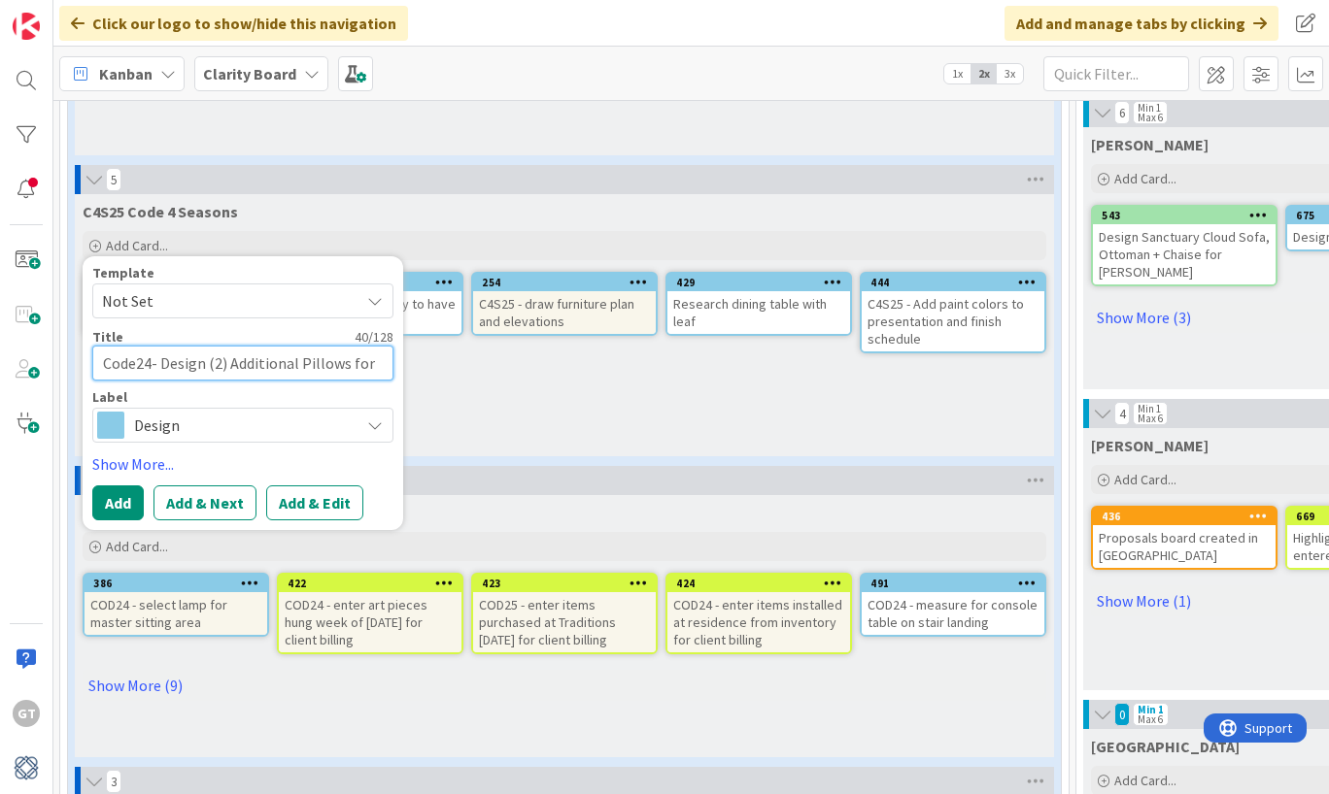
type textarea "x"
type textarea "Code24- Design (2) Additional Pillows for"
type textarea "x"
type textarea "Code24- Design (2) Additional Pillows for G"
type textarea "x"
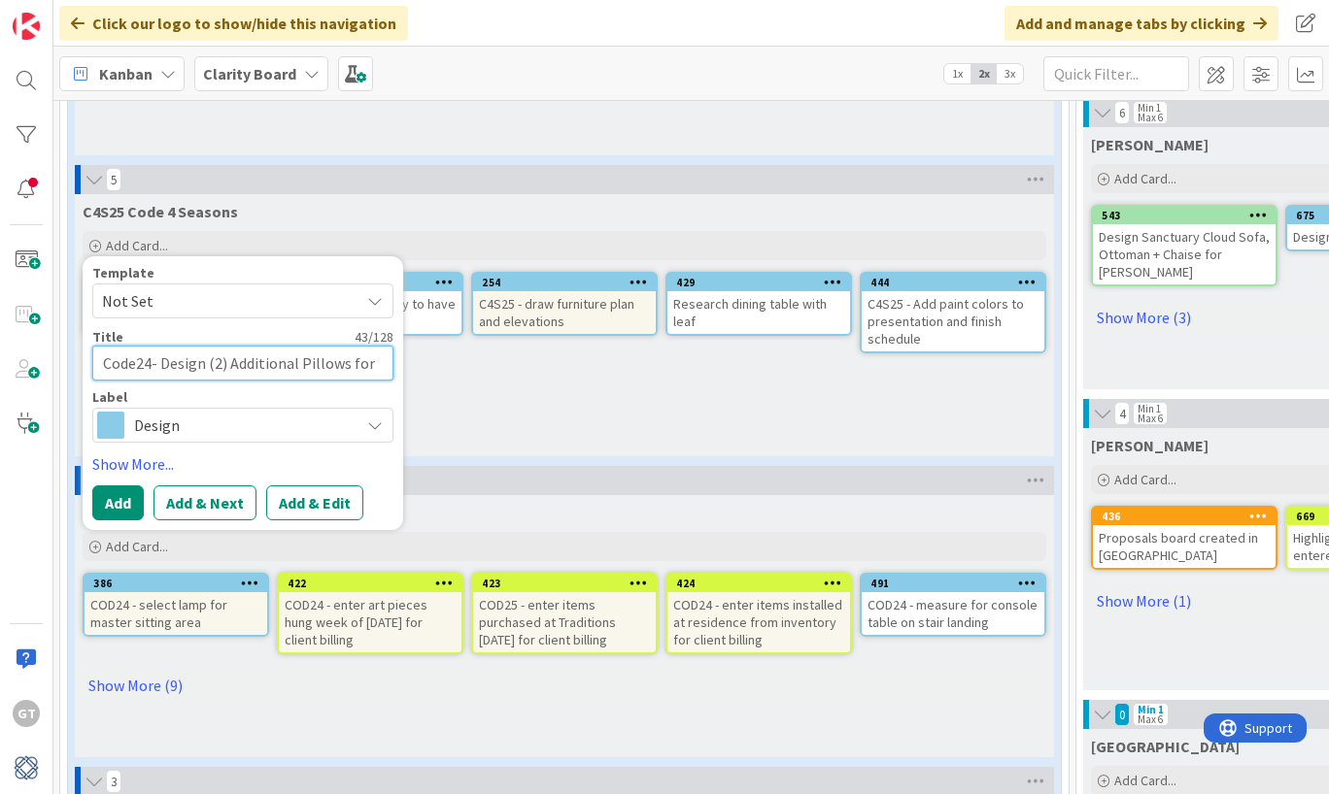
type textarea "Code24- Design (2) Additional Pillows for Gr"
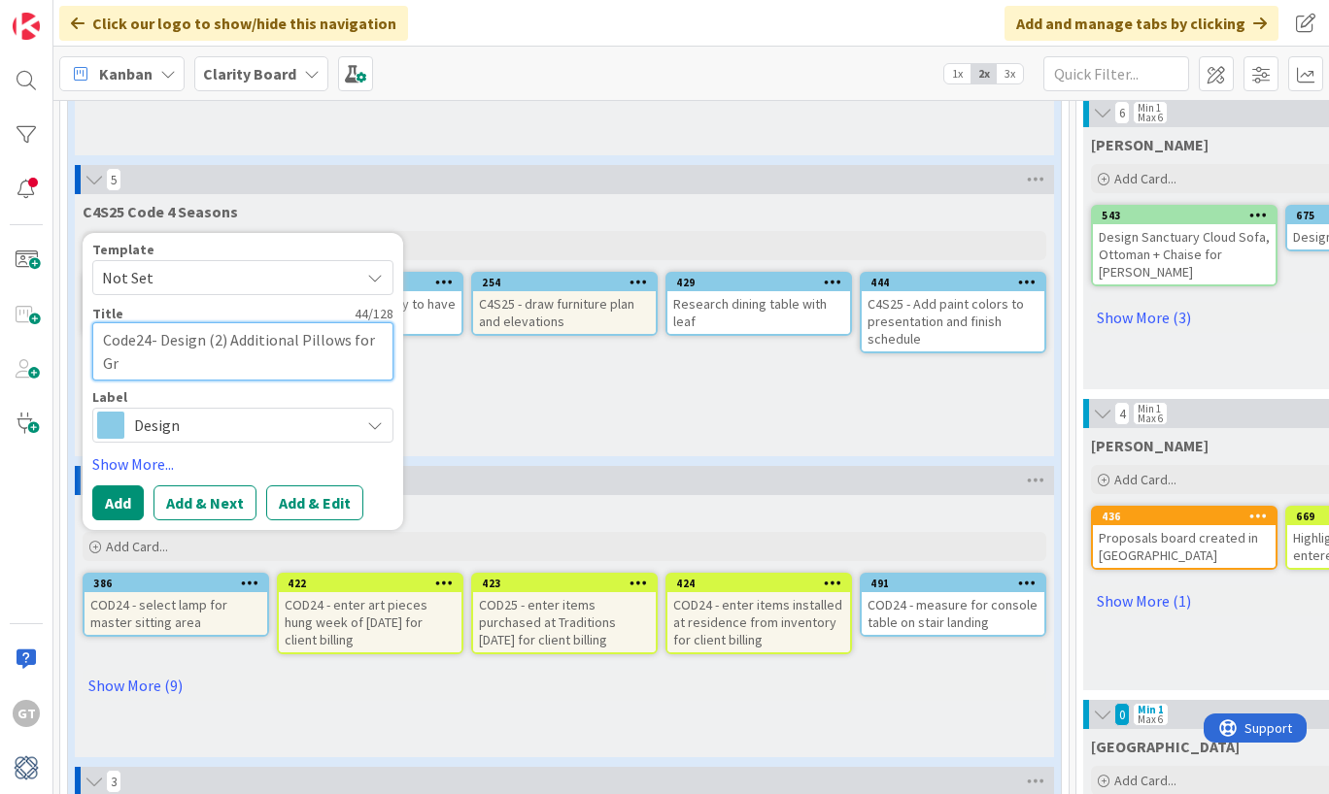
type textarea "x"
type textarea "Code24- Design (2) Additional Pillows for Gre"
type textarea "x"
type textarea "Code24- Design (2) Additional Pillows for Grea"
type textarea "x"
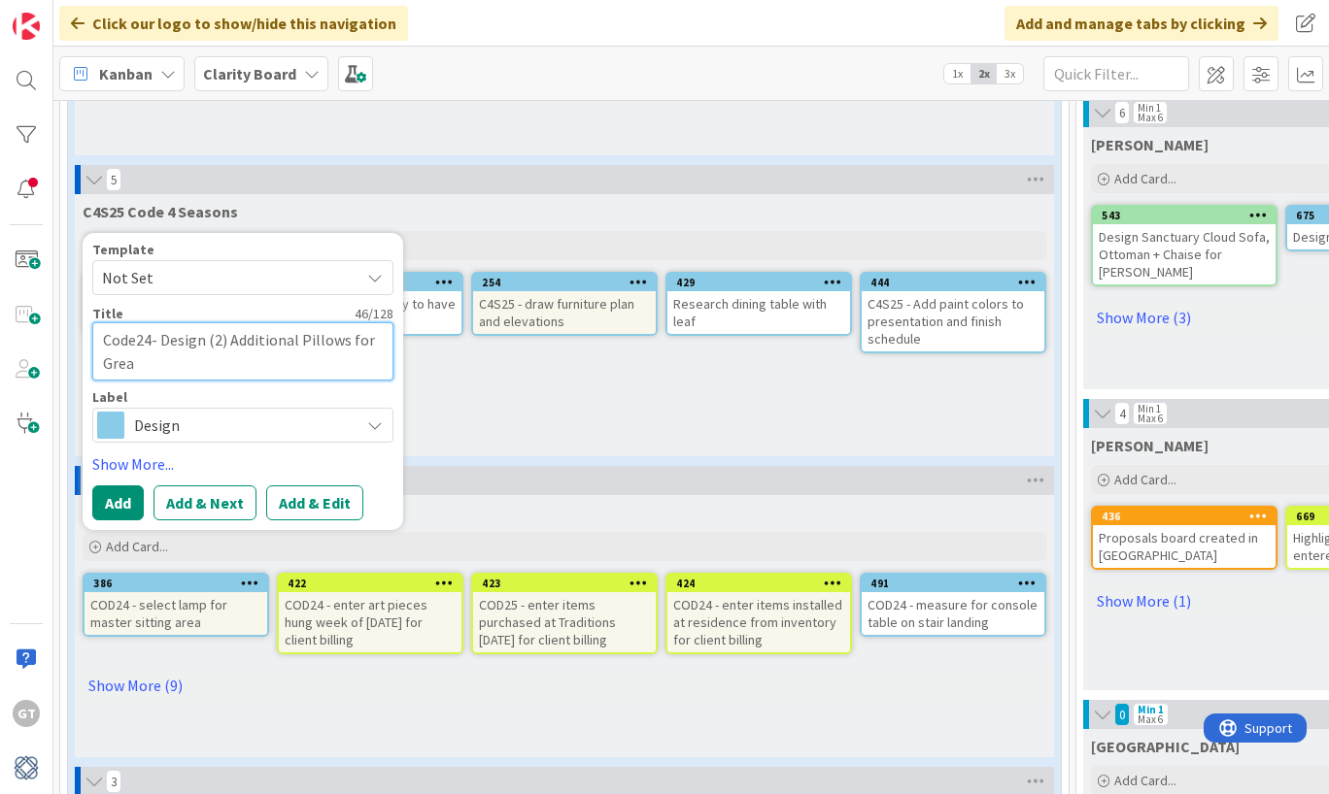
type textarea "Code24- Design (2) Additional Pillows for Great"
type textarea "x"
type textarea "Code24- Design (2) Additional Pillows for Great"
type textarea "x"
type textarea "Code24- Design (2) Additional Pillows for Great R"
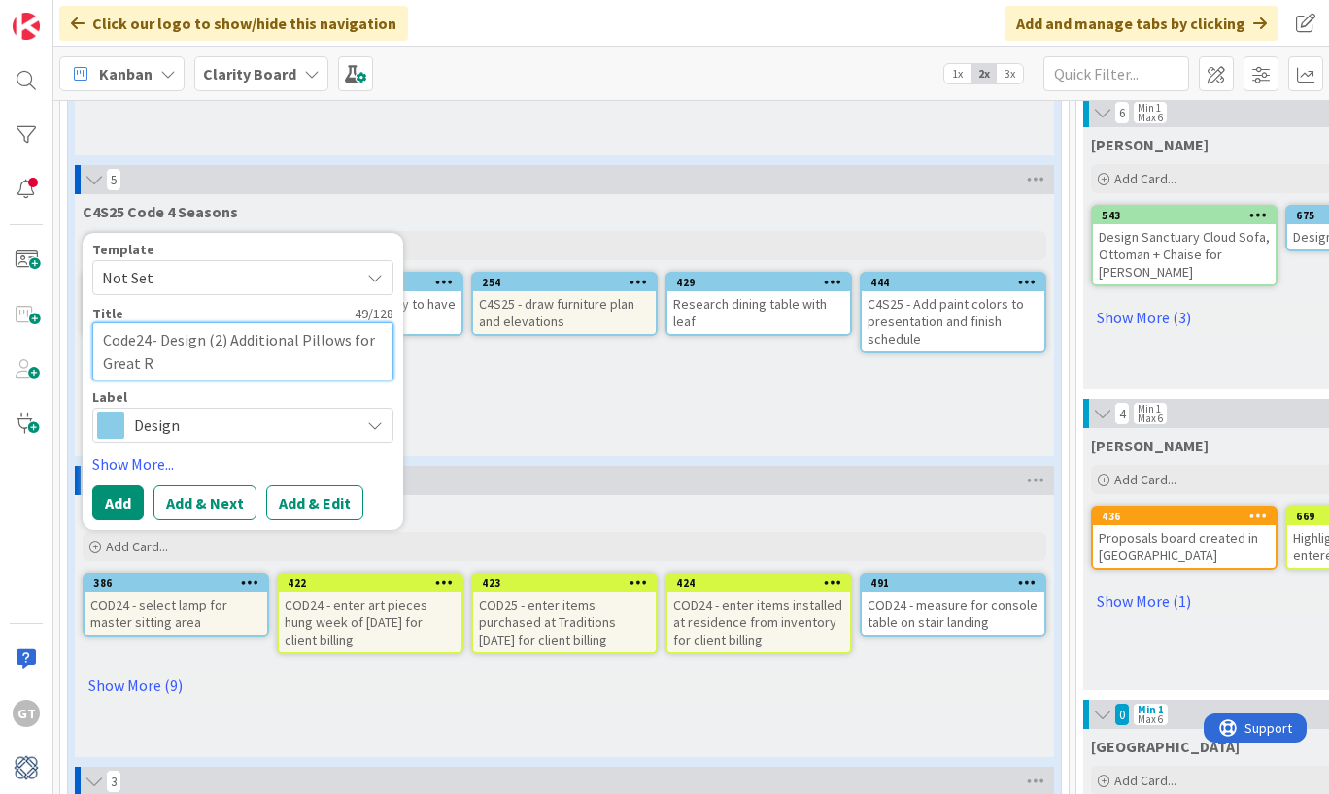
type textarea "x"
type textarea "Code24- Design (2) Additional Pillows for Great Ro"
type textarea "x"
type textarea "Code24- Design (2) Additional Pillows for [GEOGRAPHIC_DATA]"
type textarea "x"
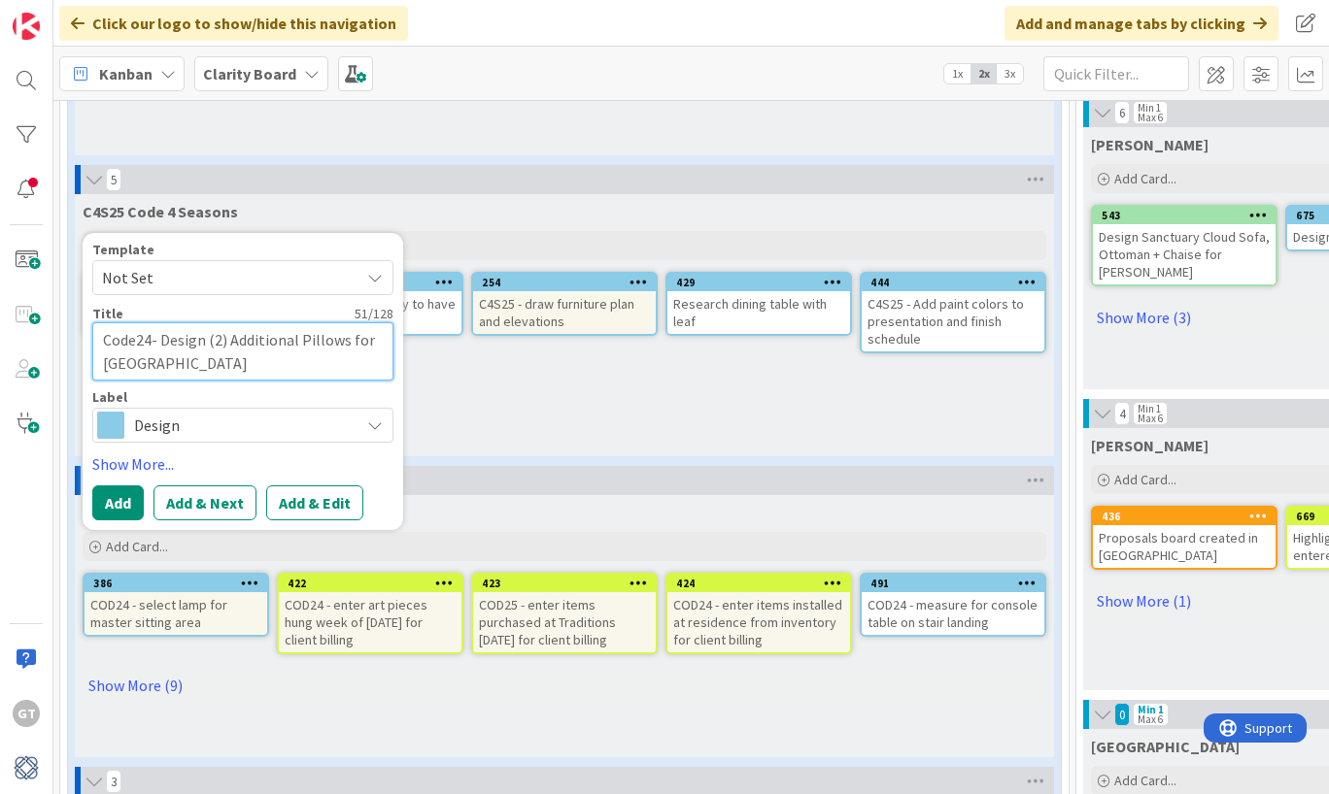
type textarea "Code24- Design (2) Additional Pillows for Great Room"
type textarea "x"
type textarea "Code24- Design (2) Additional Pillows for Great Room"
type textarea "x"
type textarea "Code24- Design (2) Additional Pillows for Great Room S"
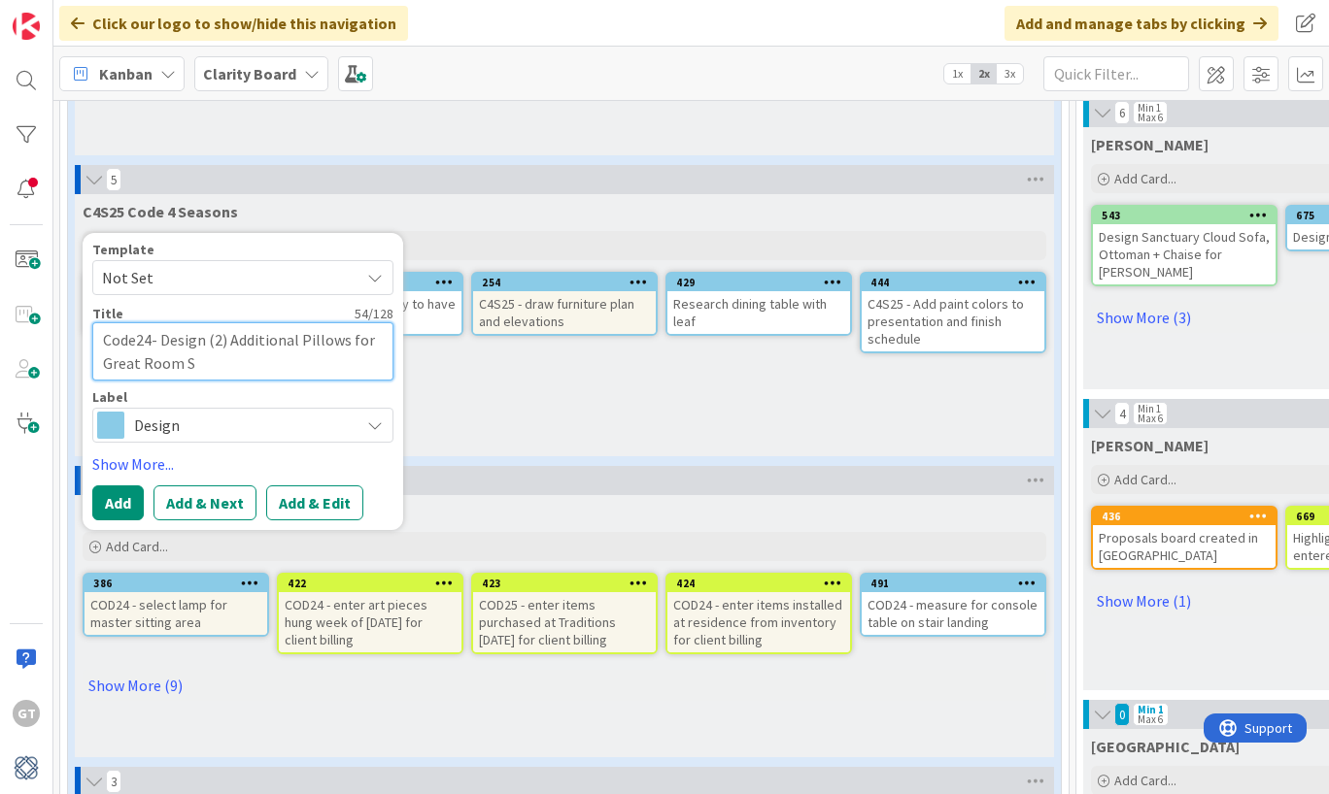
type textarea "x"
type textarea "Code24- Design (2) Additional Pillows for Great Room So"
type textarea "x"
type textarea "Code24- Design (2) Additional Pillows for Great Room Sof"
type textarea "x"
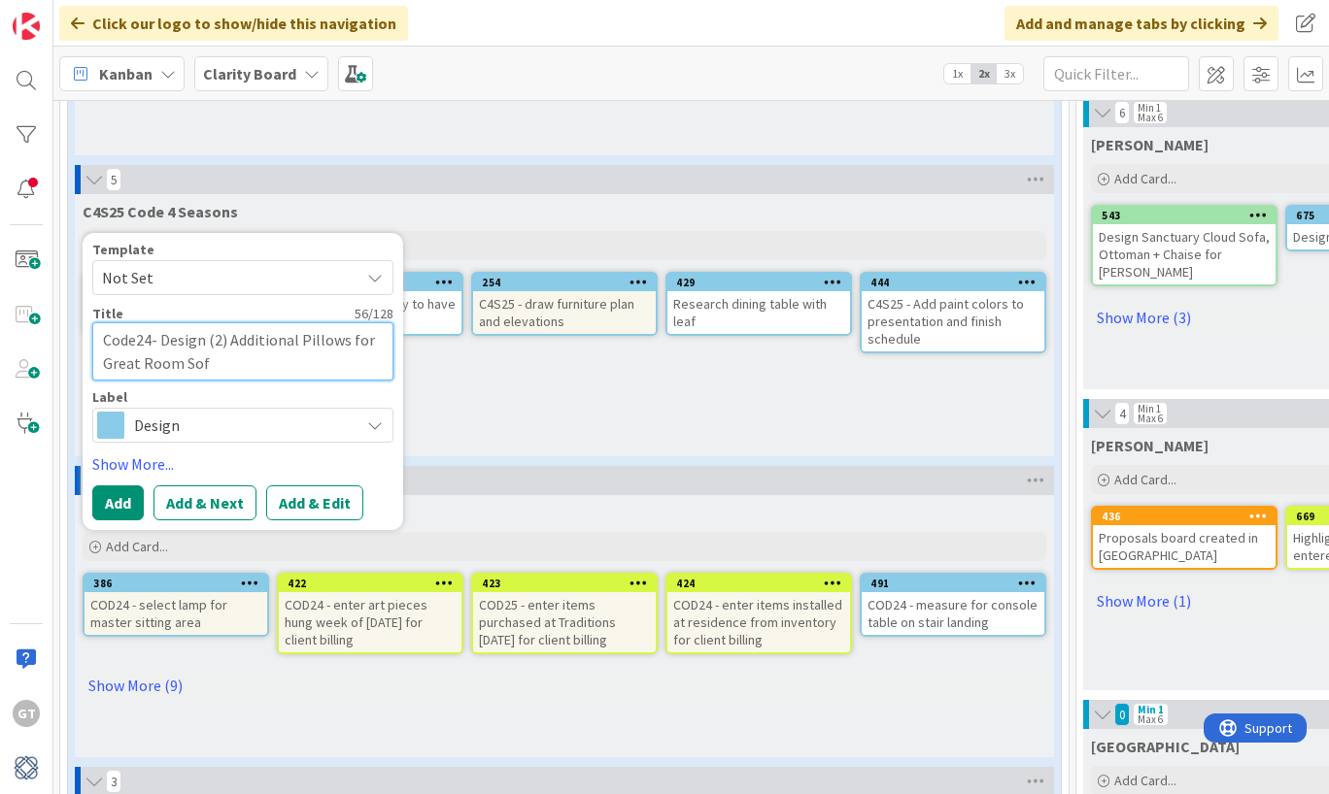
type textarea "Code24- Design (2) Additional Pillows for Great Room Sofa"
type textarea "x"
type textarea "Code24- Design (2) Additional Pillows for Great Room Sofa"
click at [121, 504] on button "Add" at bounding box center [117, 503] width 51 height 35
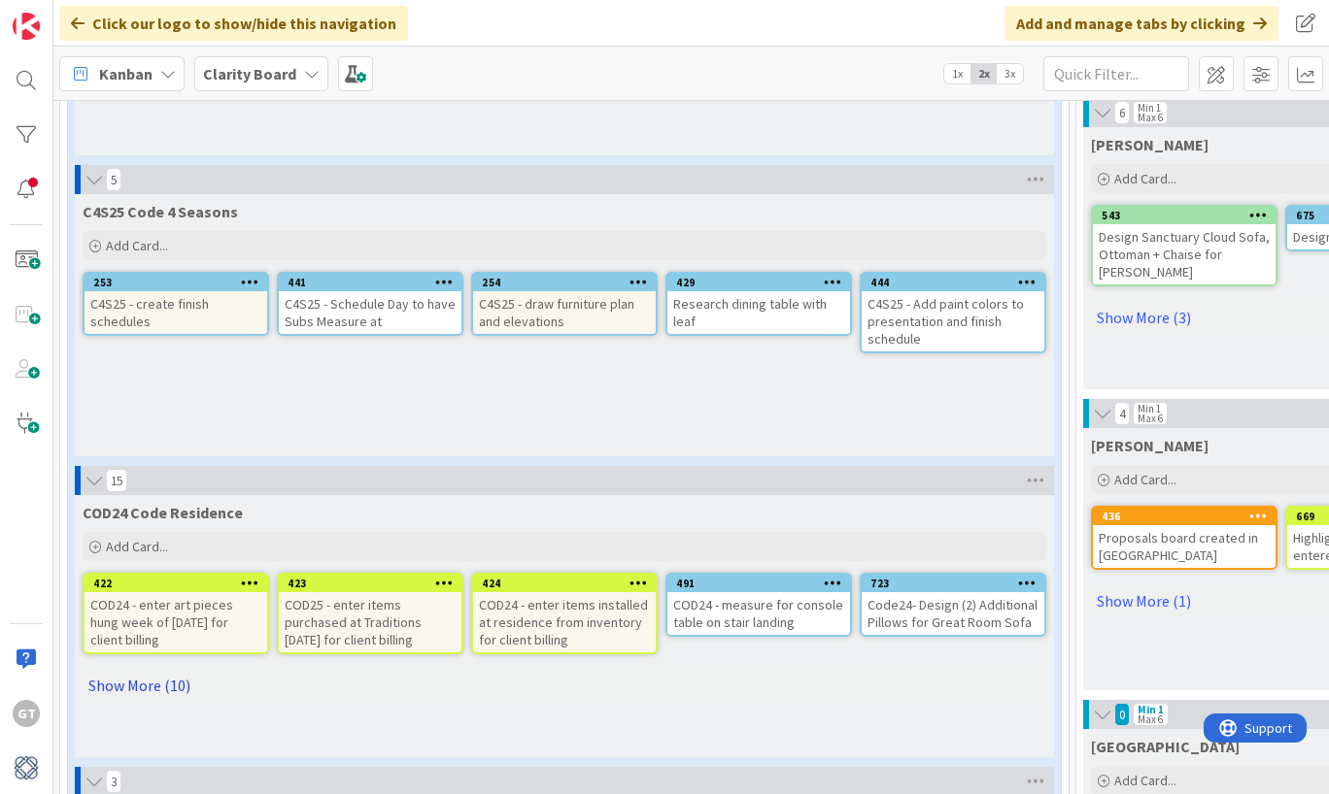
click at [135, 691] on link "Show More (10)" at bounding box center [564, 685] width 963 height 31
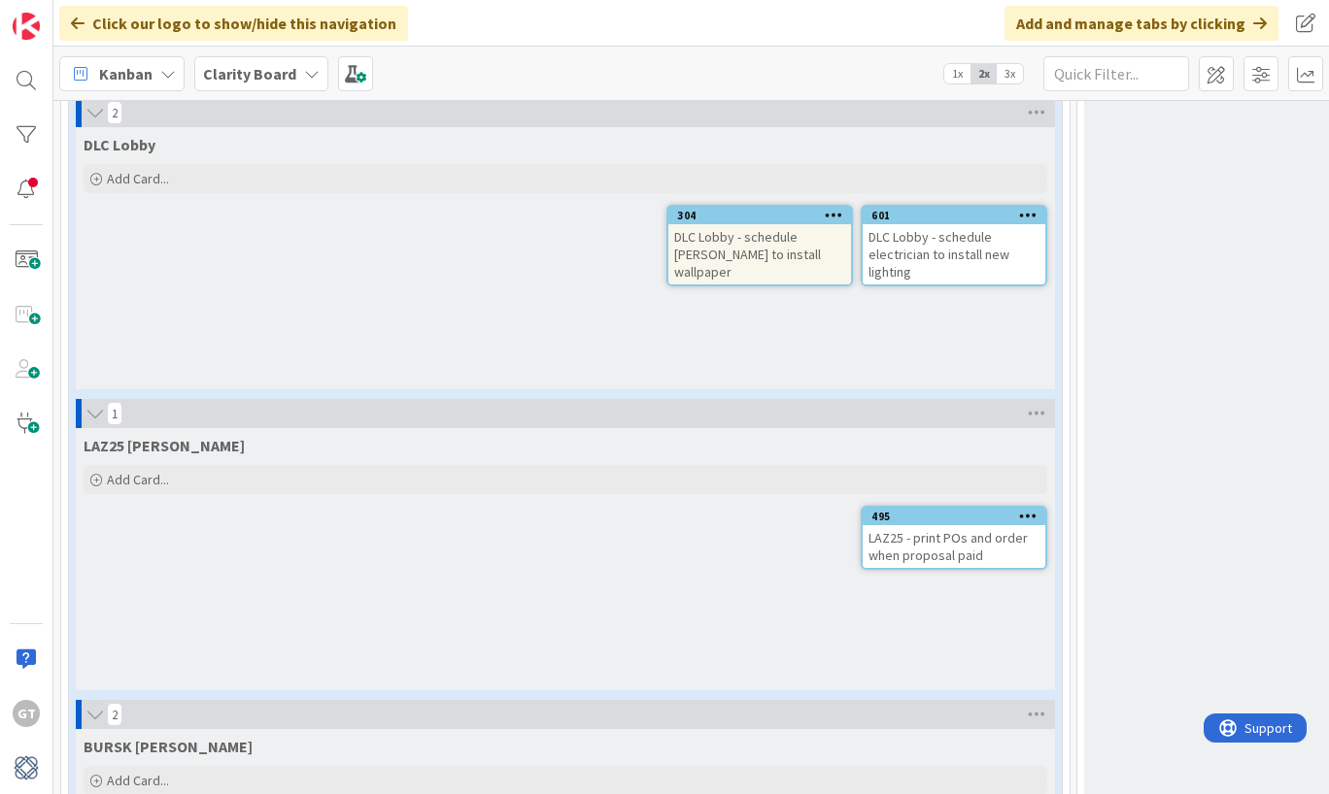
scroll to position [2145, 0]
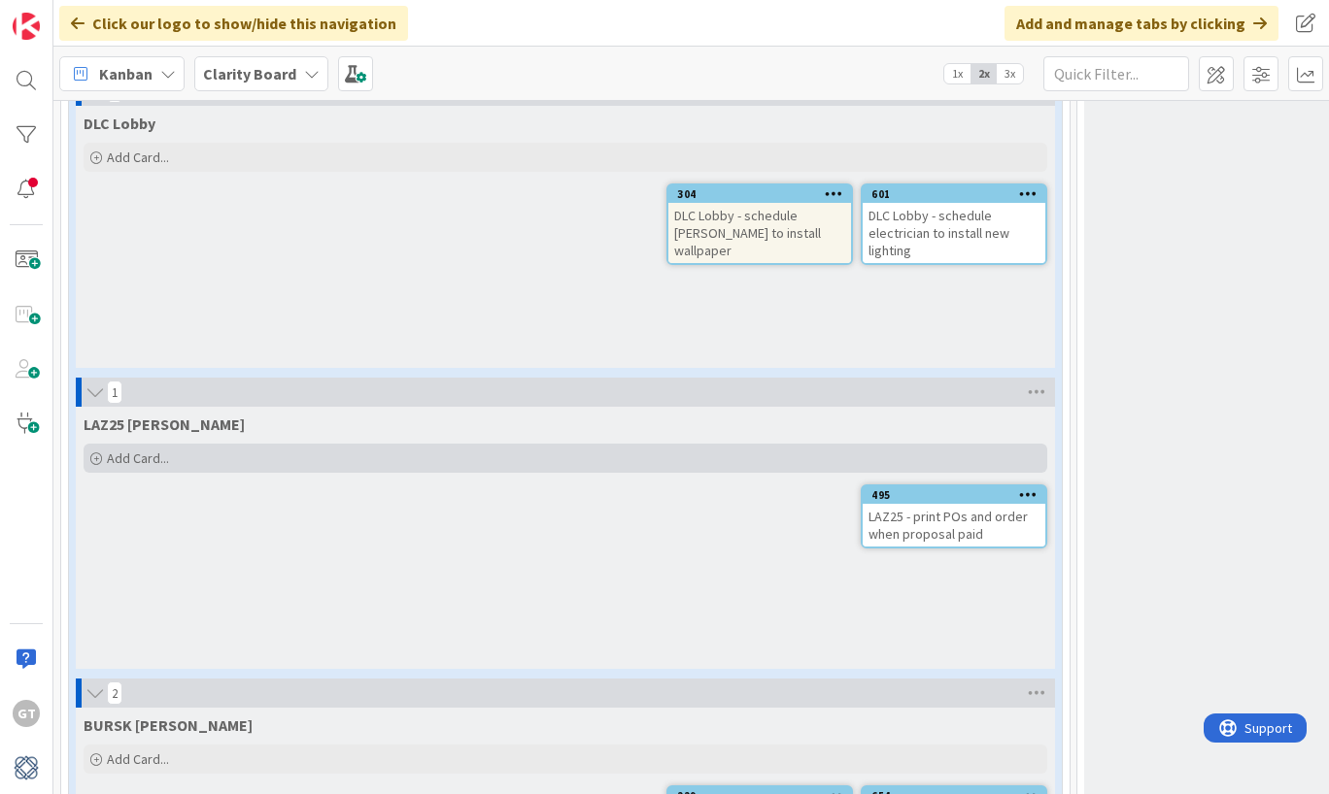
click at [116, 460] on span "Add Card..." at bounding box center [138, 458] width 62 height 17
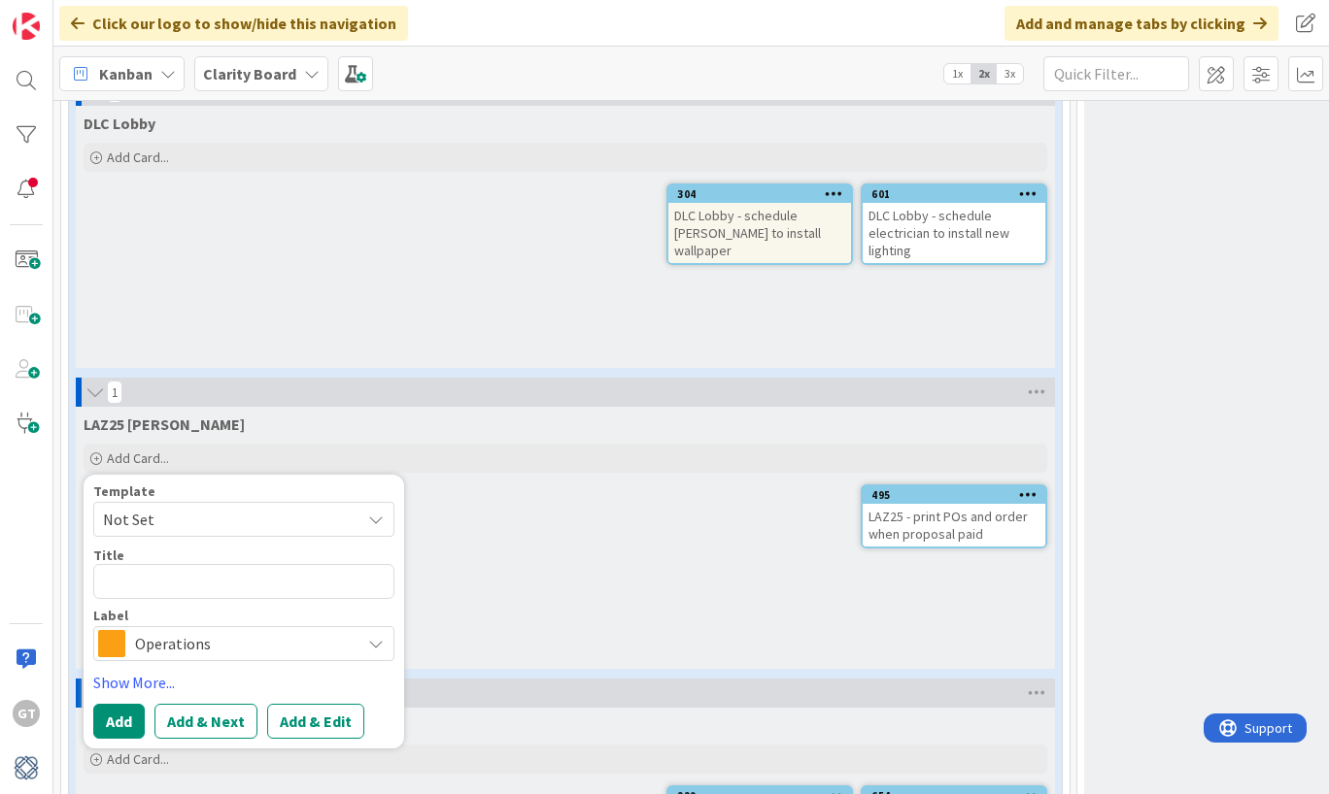
click at [182, 639] on span "Operations" at bounding box center [243, 643] width 216 height 27
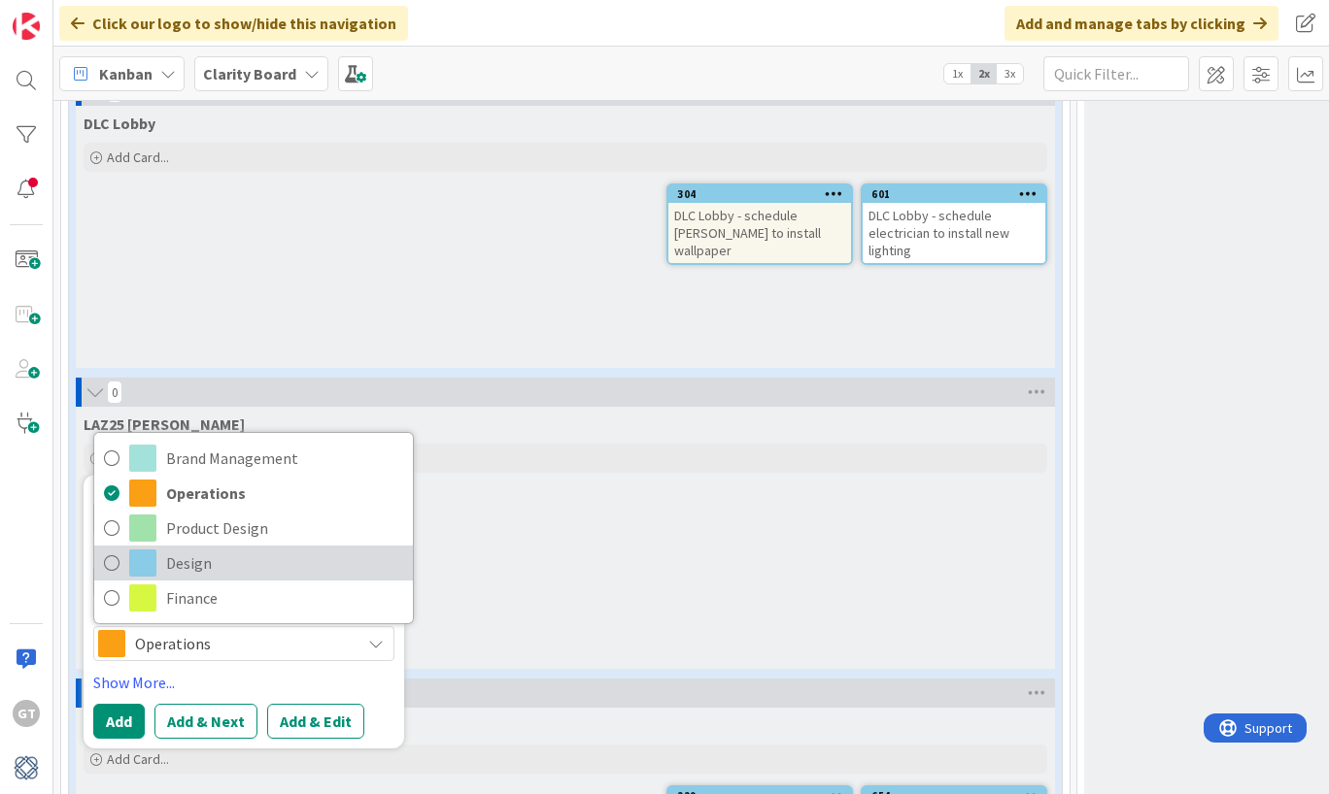
click at [107, 559] on icon at bounding box center [112, 563] width 16 height 29
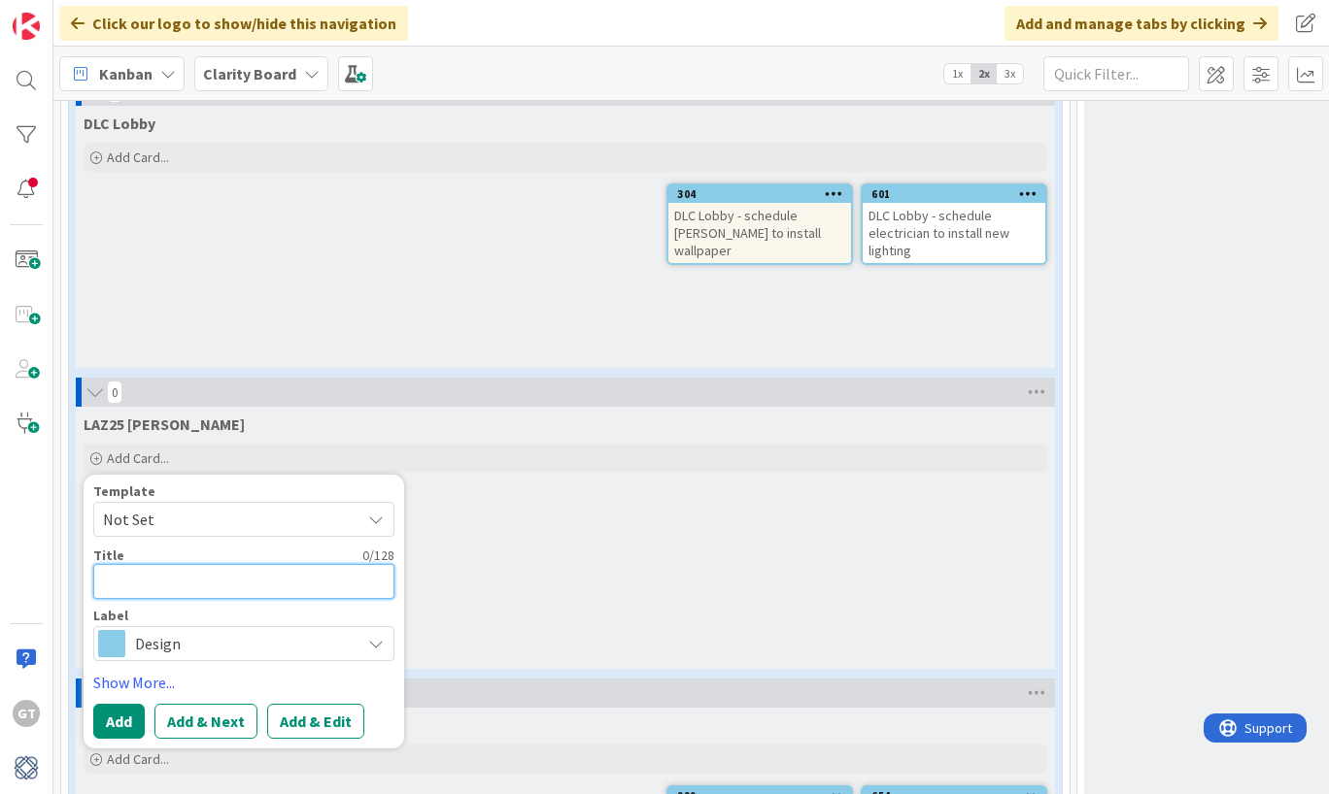
click at [158, 584] on textarea at bounding box center [243, 581] width 301 height 35
type textarea "x"
type textarea "L"
type textarea "x"
type textarea "LA"
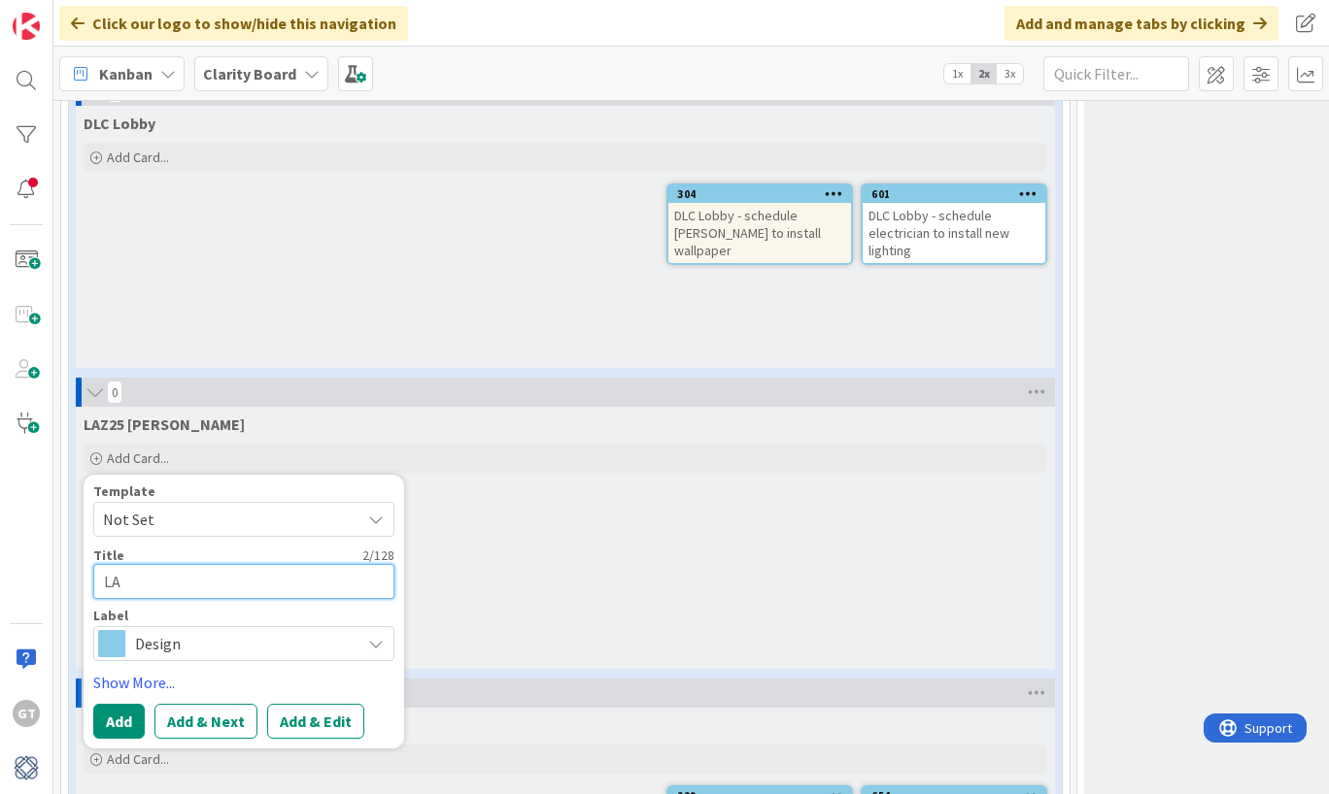
type textarea "x"
type textarea "LAZ"
type textarea "x"
type textarea "LAZ2"
type textarea "x"
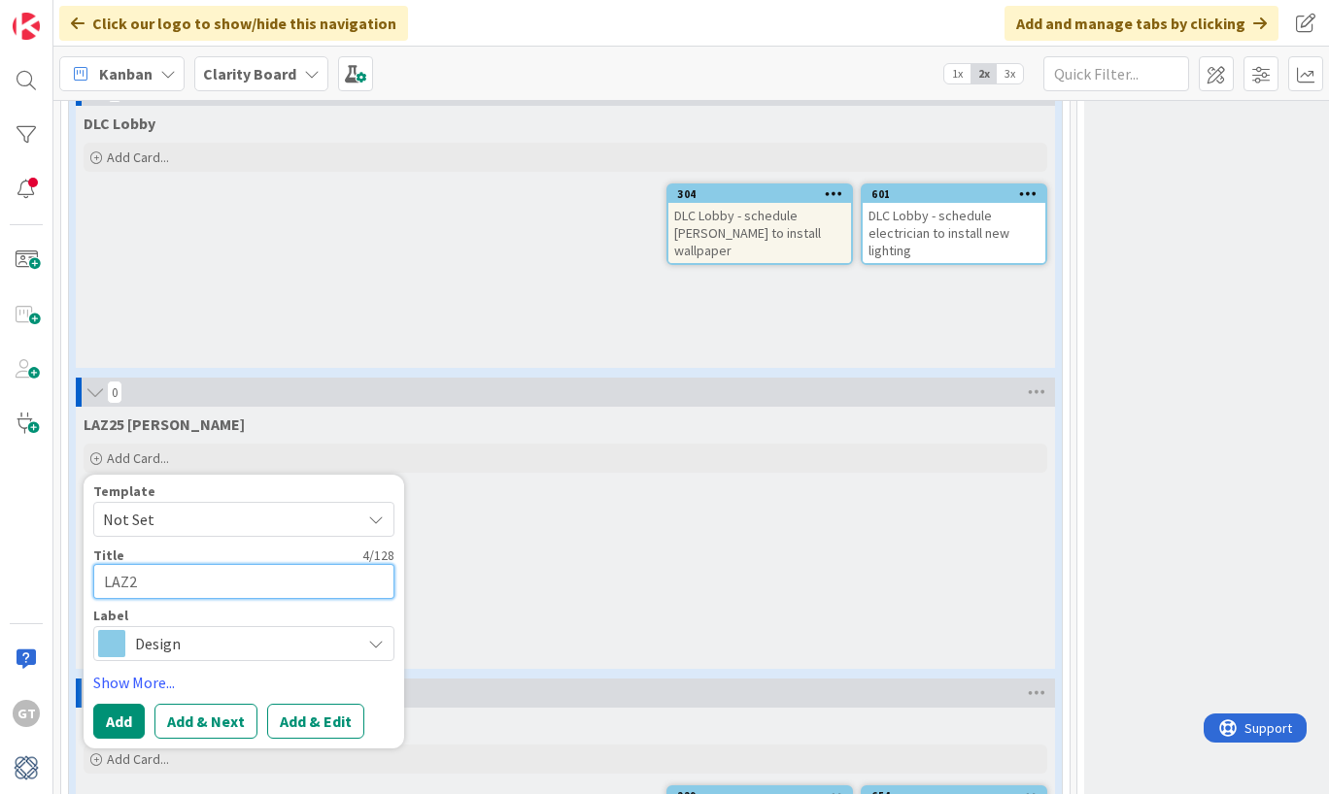
type textarea "LAZ25"
type textarea "x"
type textarea "LAZ25"
type textarea "x"
type textarea "LAZ25 S"
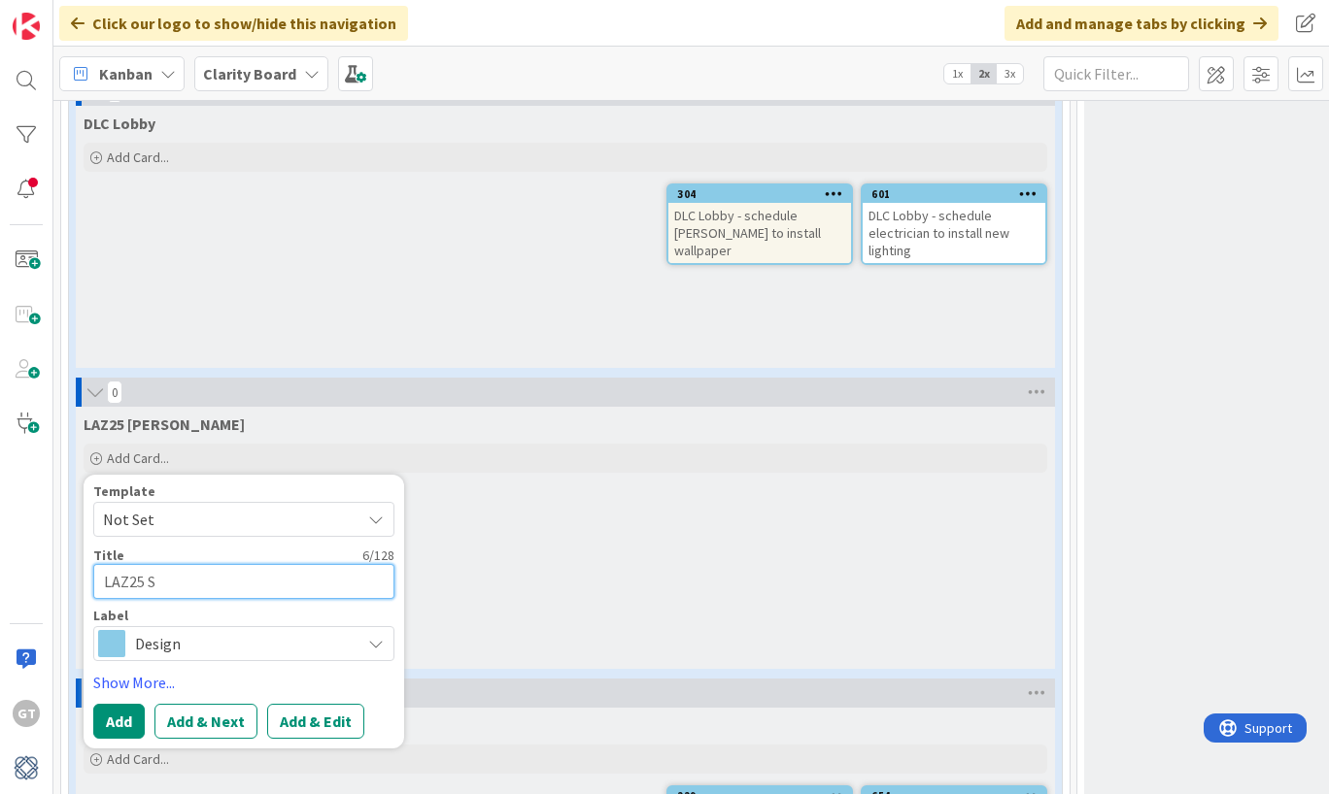
type textarea "x"
type textarea "LAZ25 Sc"
type textarea "x"
type textarea "LAZ25 Sch"
type textarea "x"
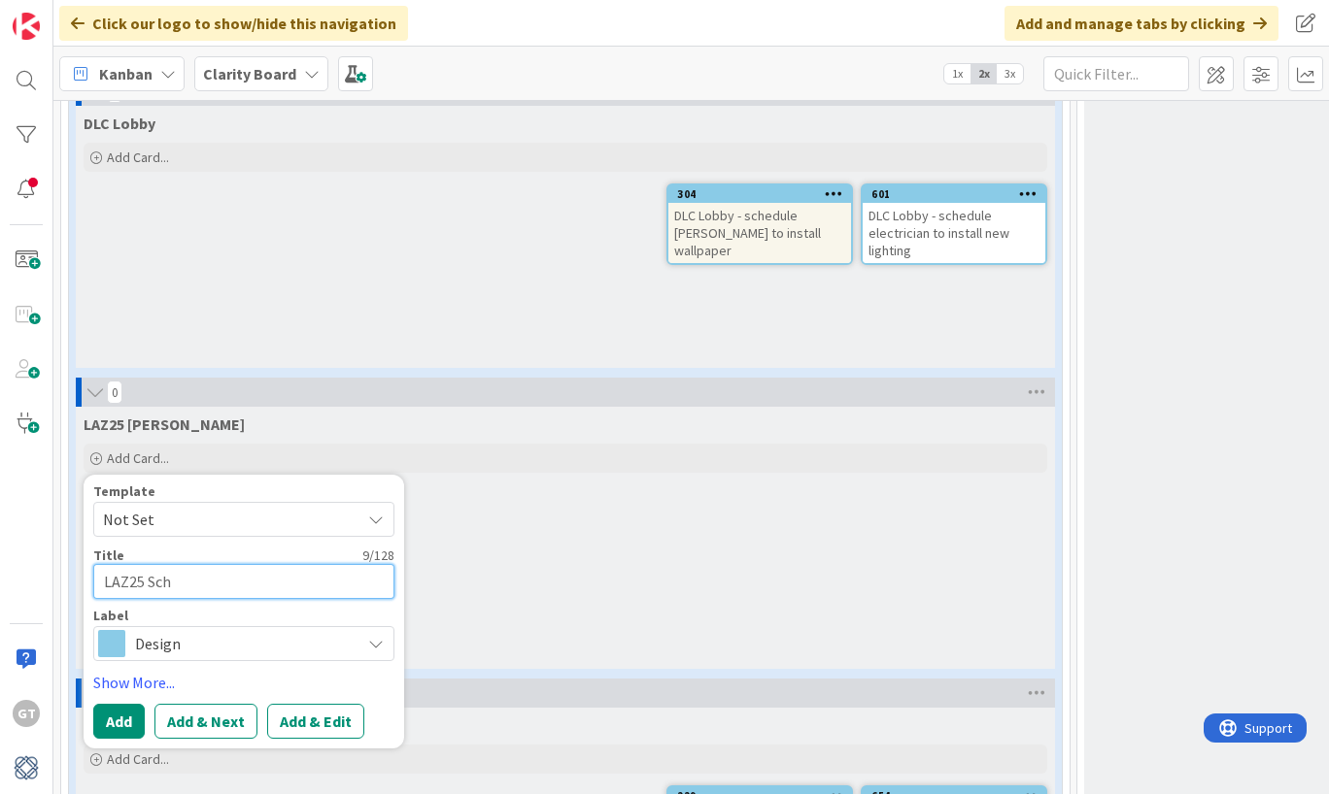
type textarea "LAZ25 Sche"
type textarea "x"
type textarea "LAZ25 Sched"
type textarea "x"
type textarea "LAZ25 Schedu"
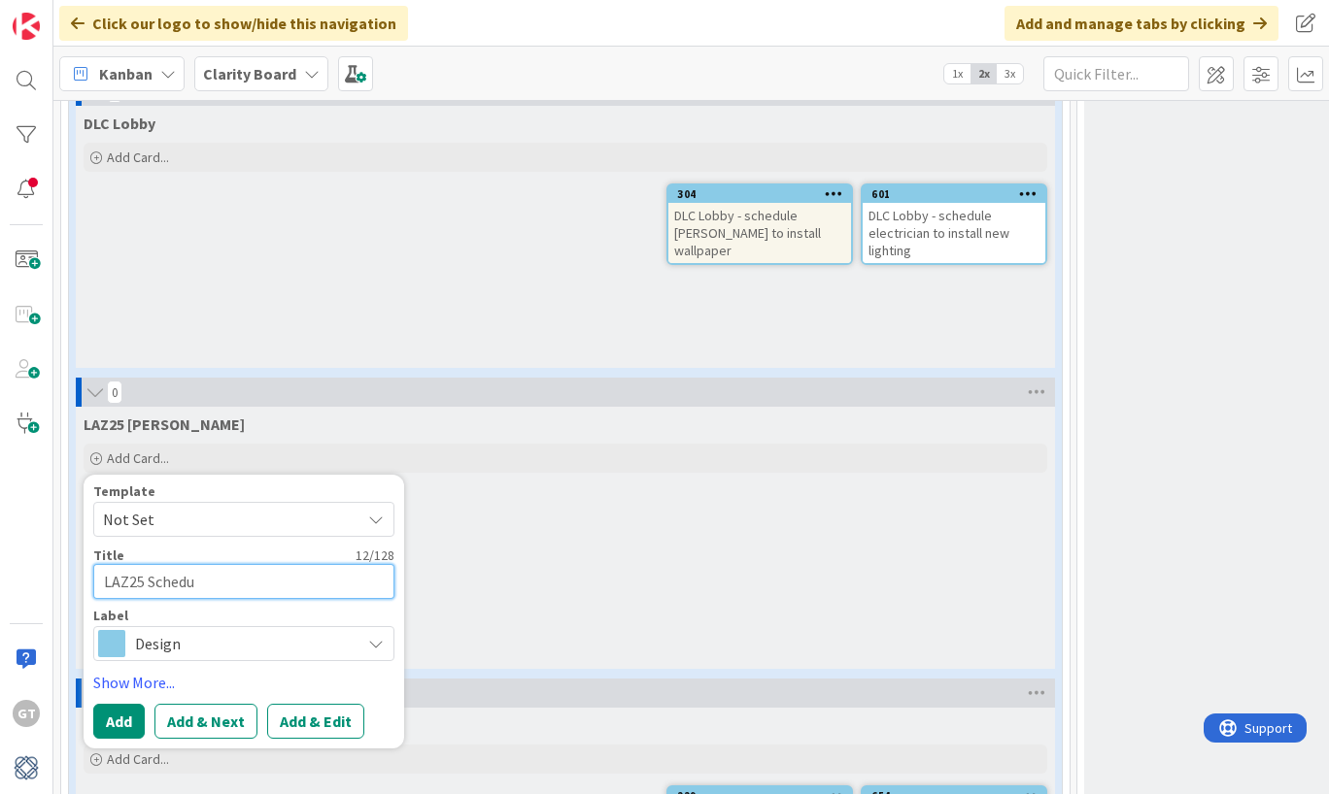
type textarea "x"
type textarea "LAZ25 Schedul"
type textarea "x"
type textarea "LAZ25 Schedule"
type textarea "x"
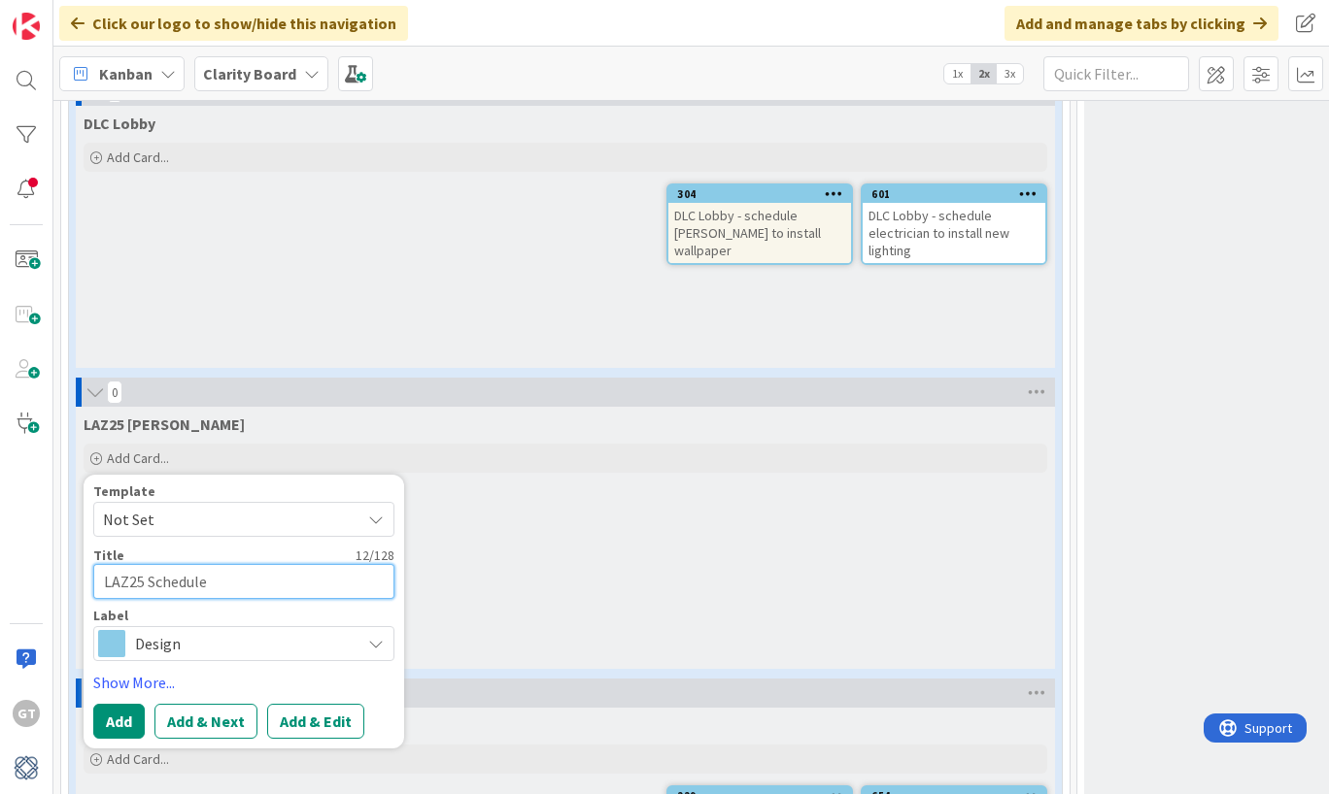
type textarea "LAZ25 Schedule"
type textarea "x"
type textarea "LAZ25 Schedule A"
type textarea "x"
type textarea "LAZ25 Schedule AS"
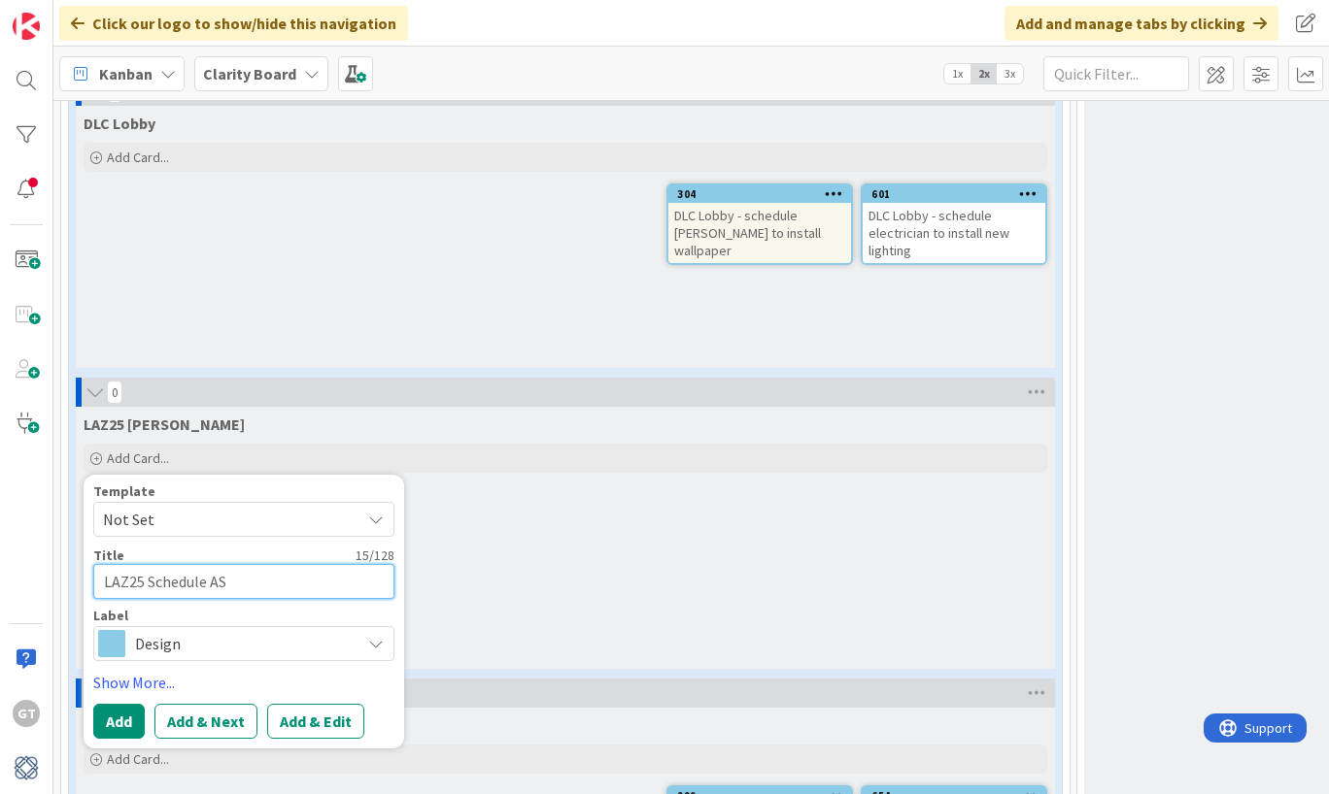
type textarea "x"
type textarea "LAZ25 Schedule ASt"
type textarea "x"
type textarea "LAZ25 Schedule ASte"
type textarea "x"
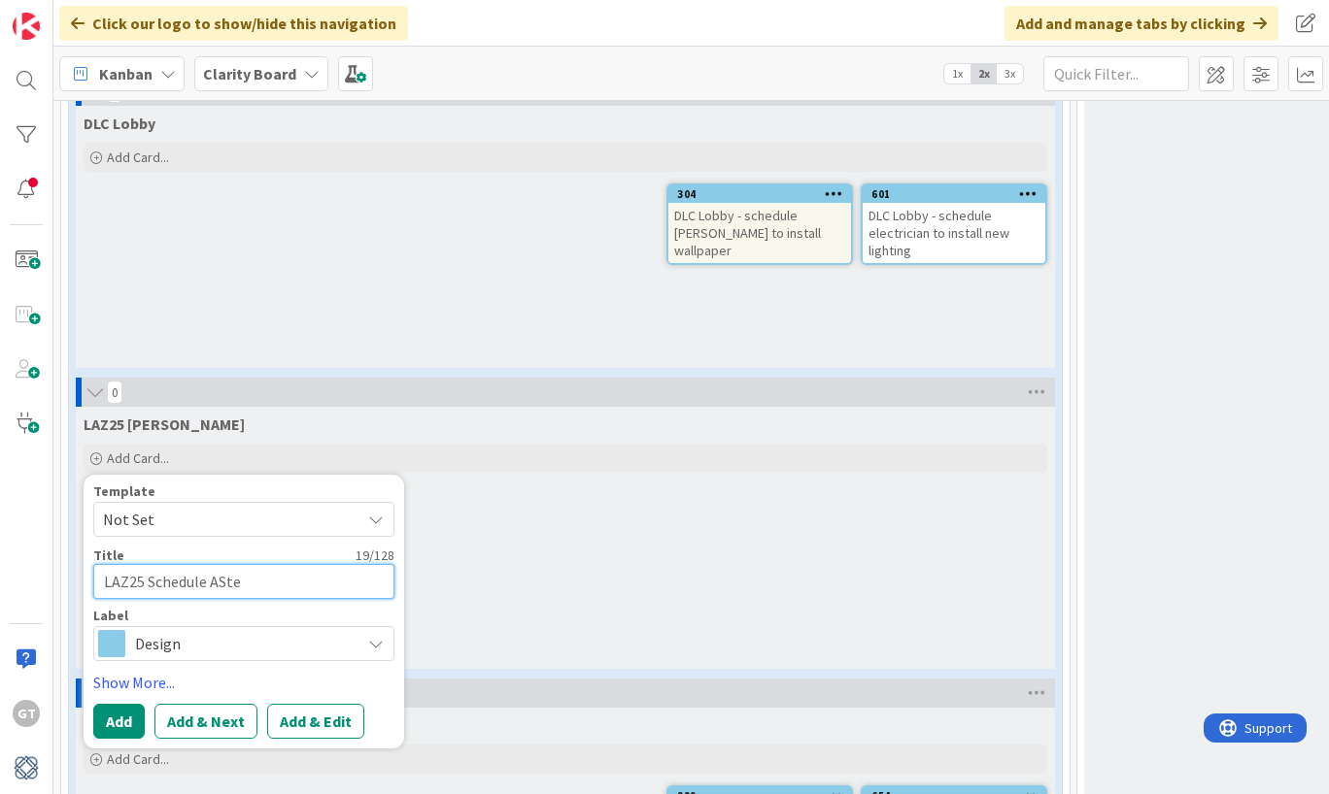
type textarea "LAZ25 Schedule ASt"
type textarea "x"
type textarea "LAZ25 Schedule AS"
type textarea "x"
type textarea "LAZ25 Schedule A"
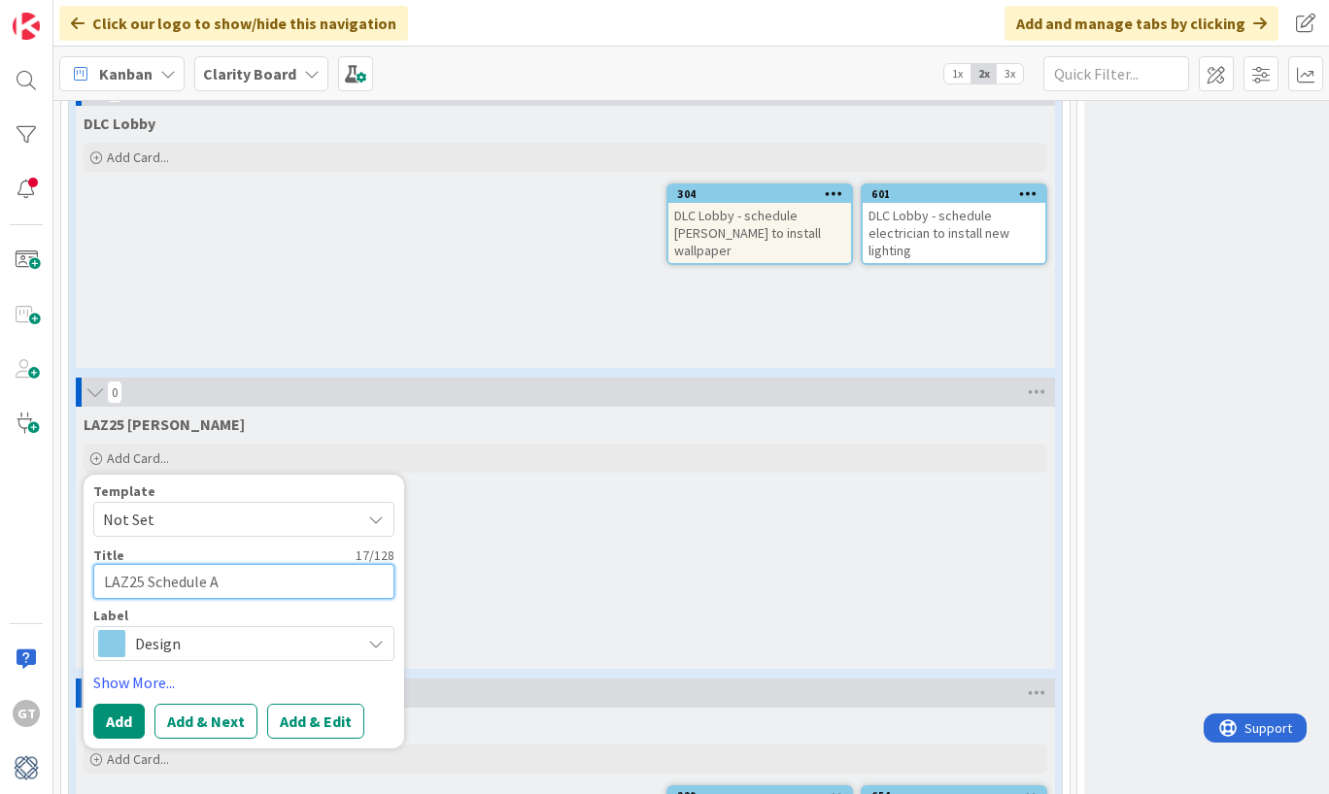
type textarea "x"
type textarea "LAZ25 Schedule"
type textarea "x"
type textarea "LAZ25 Schedule S"
type textarea "x"
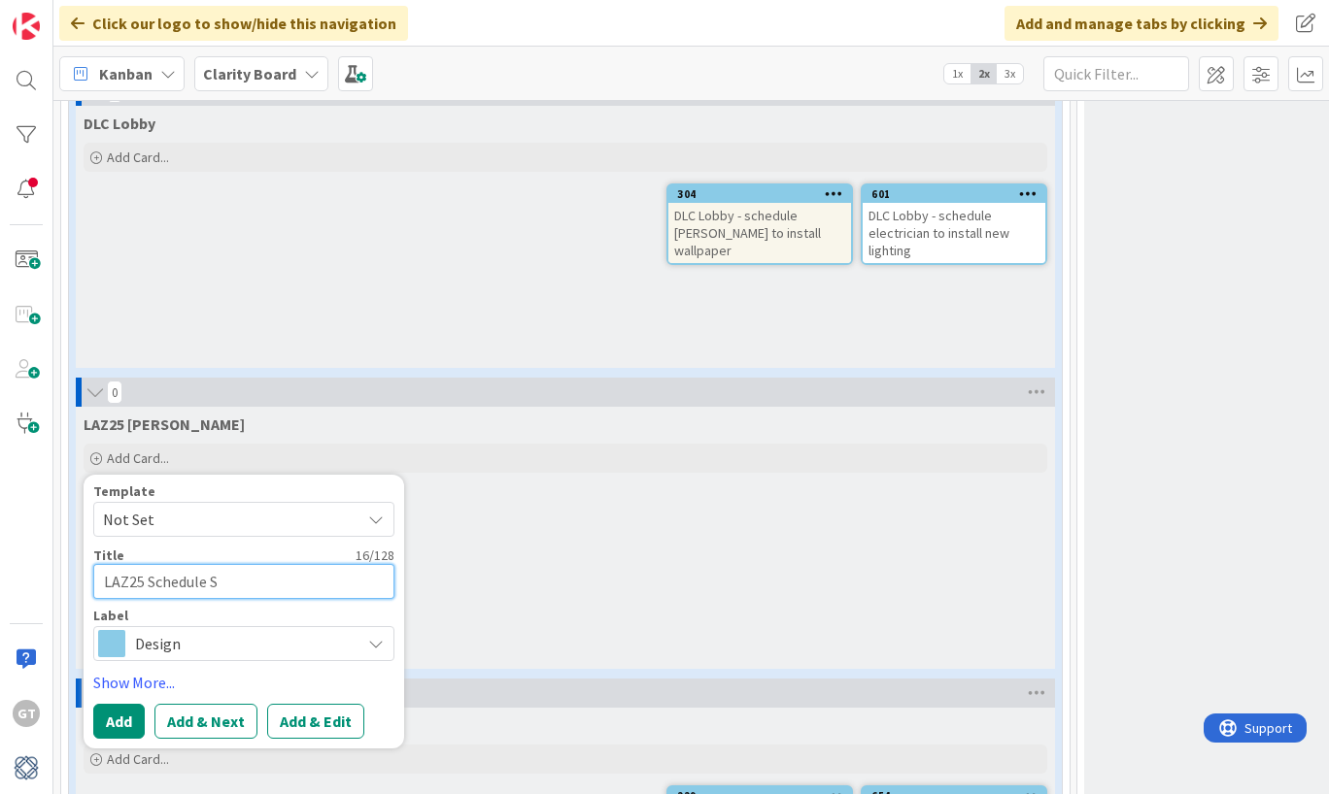
type textarea "LAZ25 Schedule St"
type textarea "x"
type textarea "LAZ25 Schedule Ste"
type textarea "x"
type textarea "LAZ25 Schedule Stev"
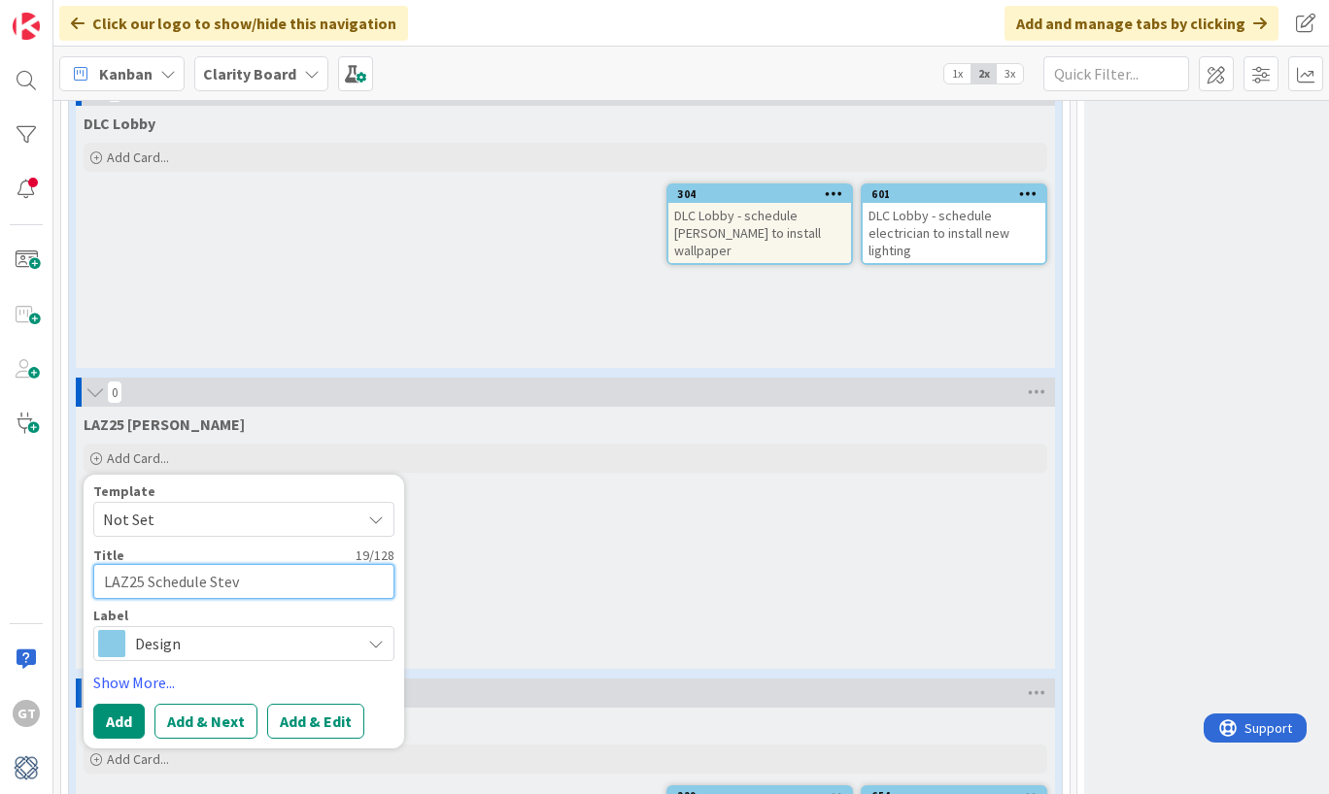
type textarea "x"
type textarea "LAZ25 Schedule [PERSON_NAME]"
type textarea "x"
type textarea "LAZ25 Schedule Stevet"
type textarea "x"
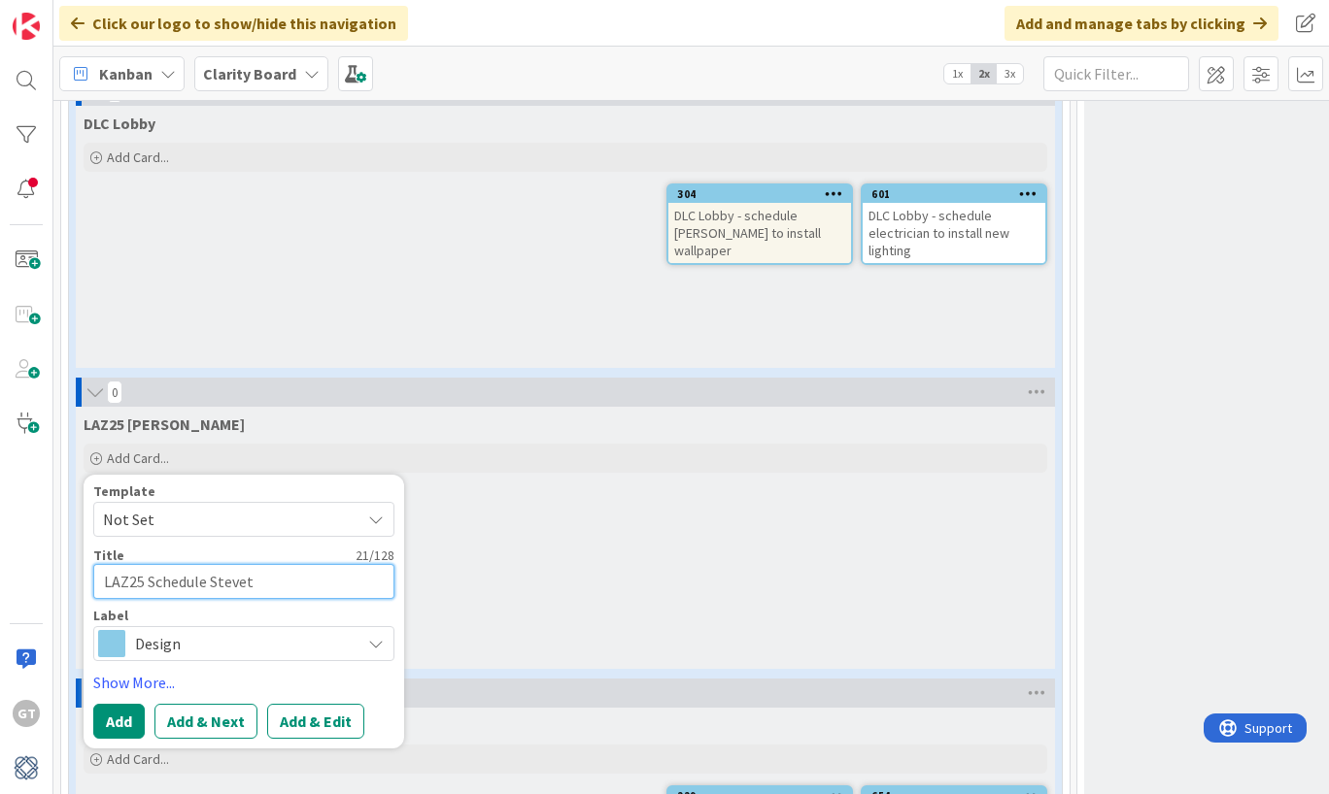
type textarea "LAZ25 Schedule [PERSON_NAME]"
type textarea "x"
type textarea "LAZ25 Schedule [PERSON_NAME]"
type textarea "x"
type textarea "LAZ25 Schedule [PERSON_NAME]"
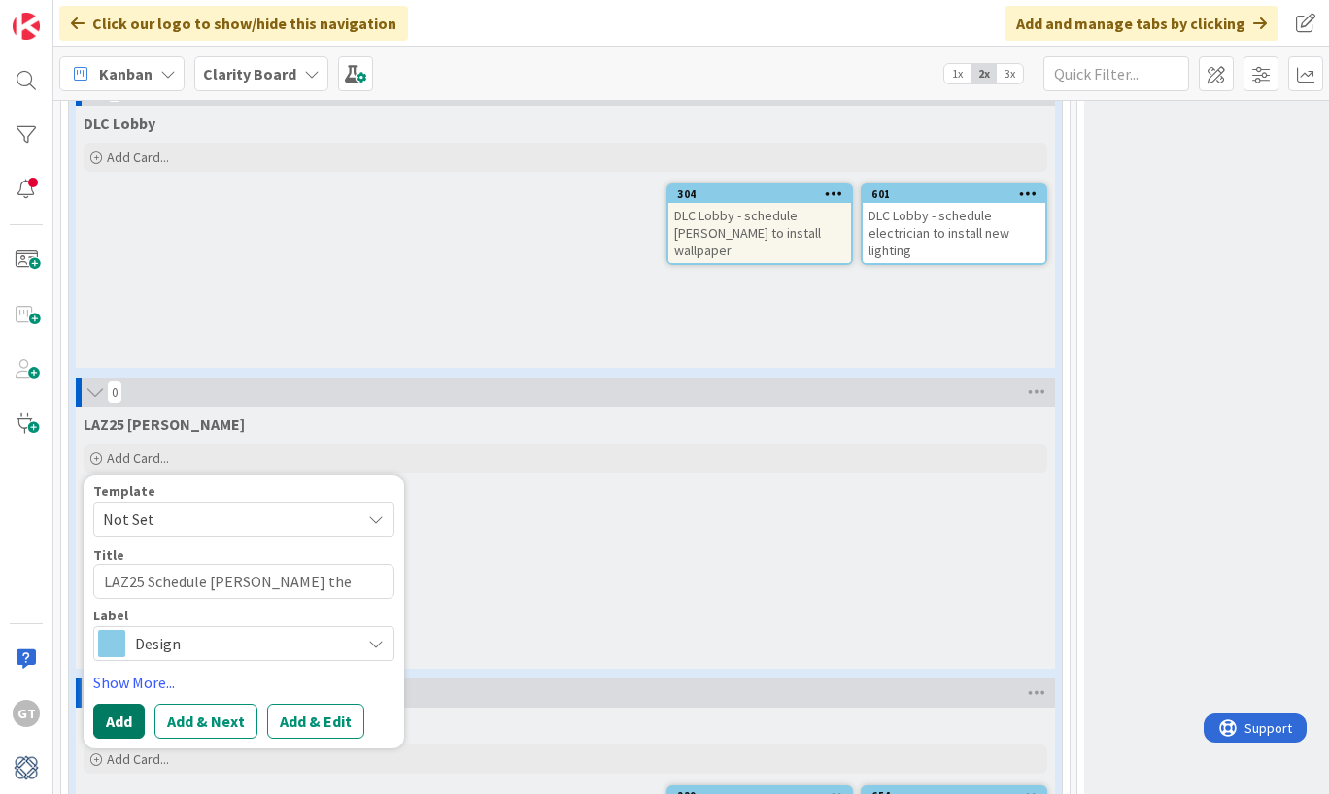
click at [115, 721] on button "Add" at bounding box center [118, 721] width 51 height 35
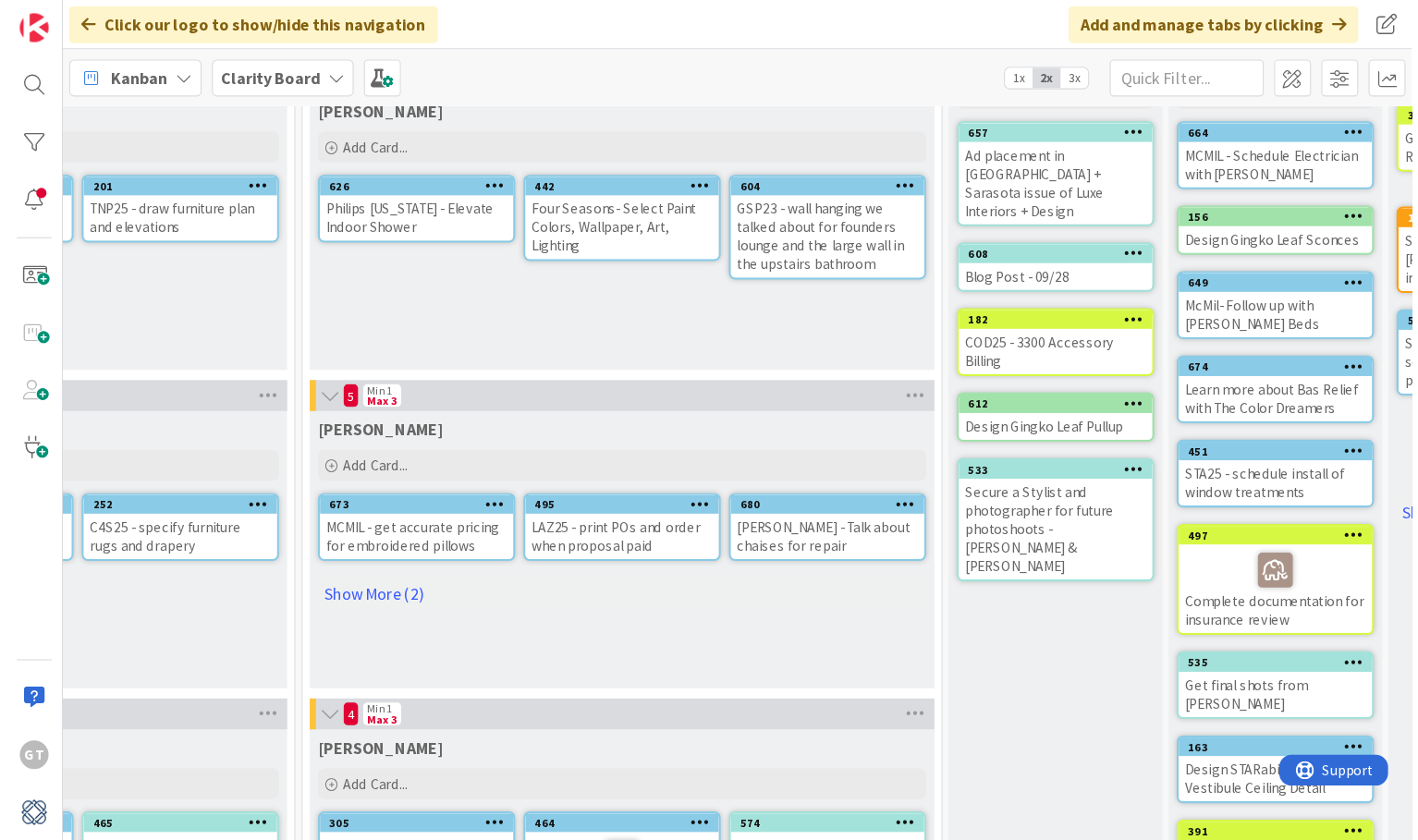
scroll to position [130, 1339]
